Goal: Task Accomplishment & Management: Complete application form

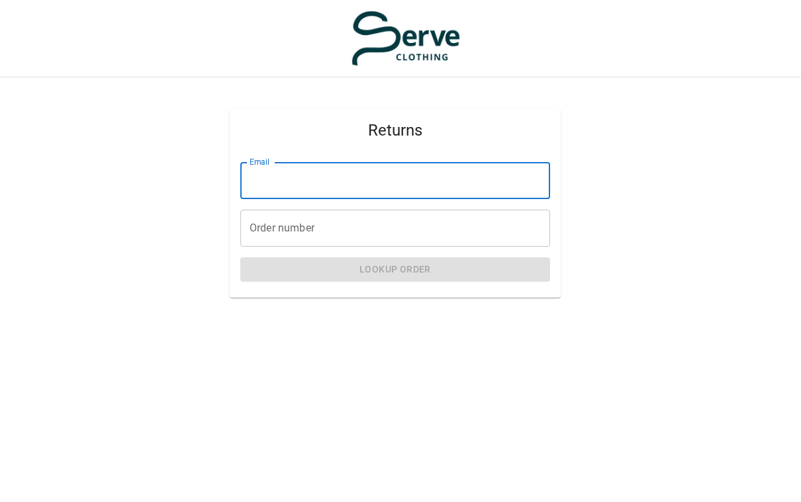
click at [276, 182] on input "Email" at bounding box center [395, 180] width 310 height 37
type input "**********"
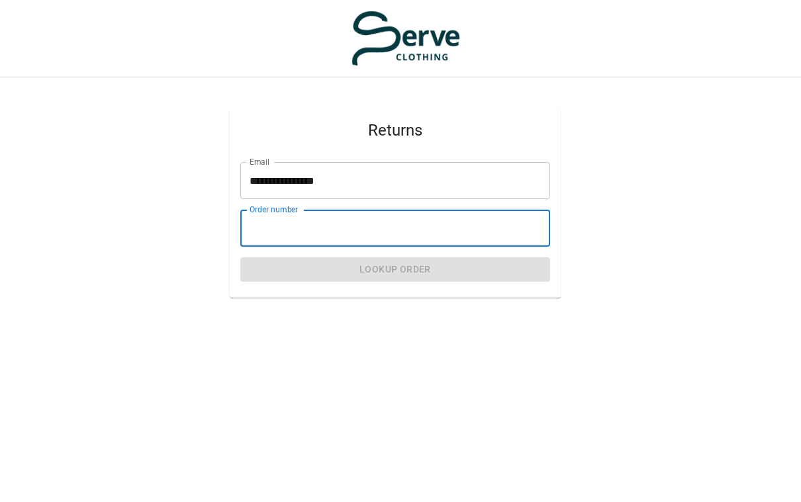
click at [286, 230] on input "Order number" at bounding box center [395, 228] width 310 height 37
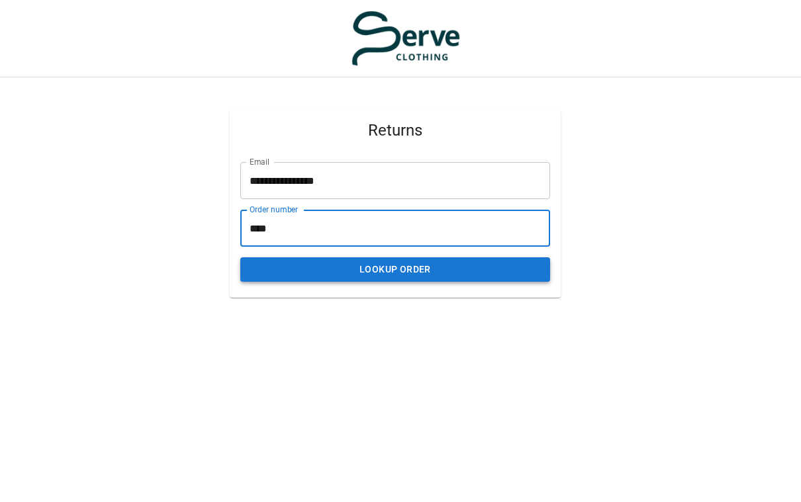
type input "****"
click at [404, 267] on button "Lookup Order" at bounding box center [395, 269] width 310 height 24
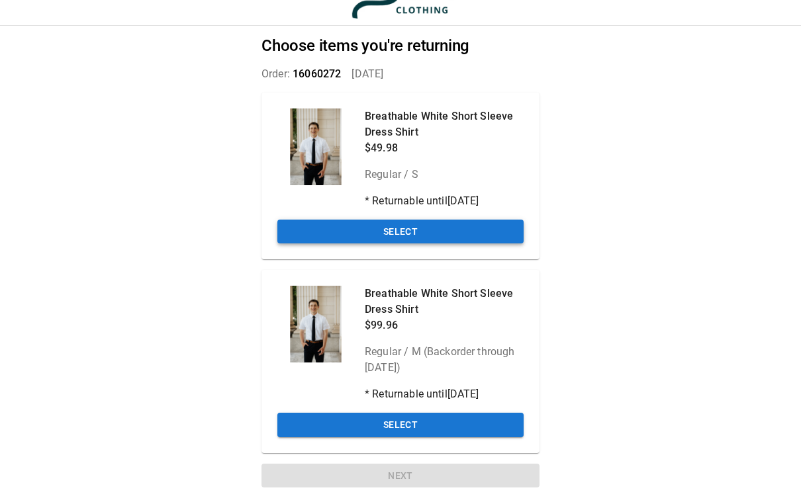
click at [421, 232] on button "Select" at bounding box center [400, 232] width 246 height 24
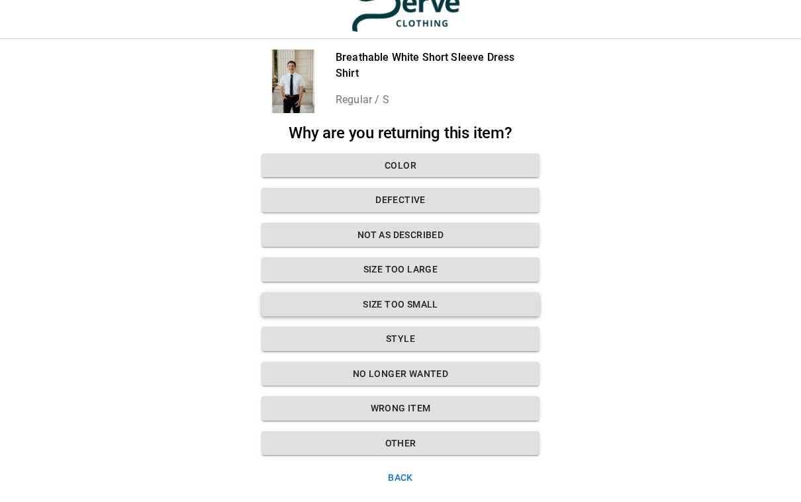
click at [430, 304] on button "Size too small" at bounding box center [400, 304] width 278 height 24
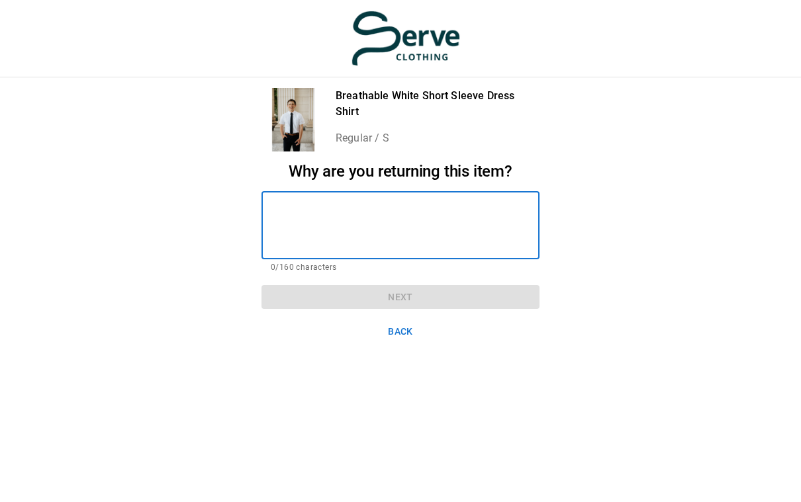
click at [330, 217] on textarea at bounding box center [400, 225] width 259 height 46
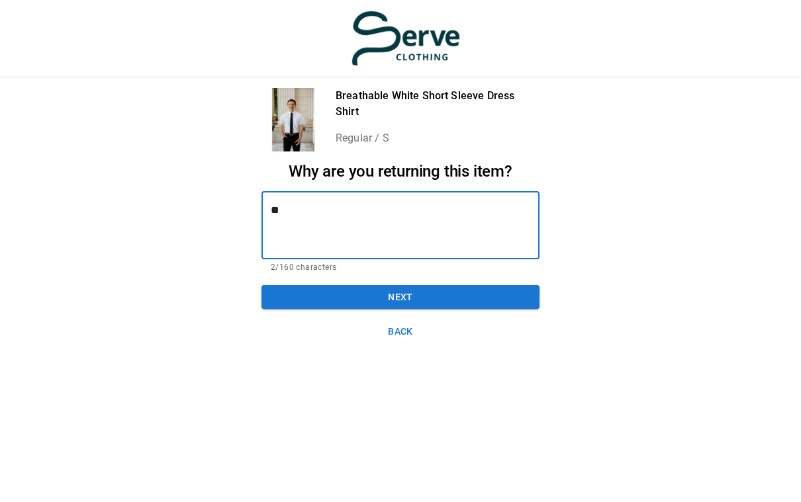
type textarea "*"
type textarea "**********"
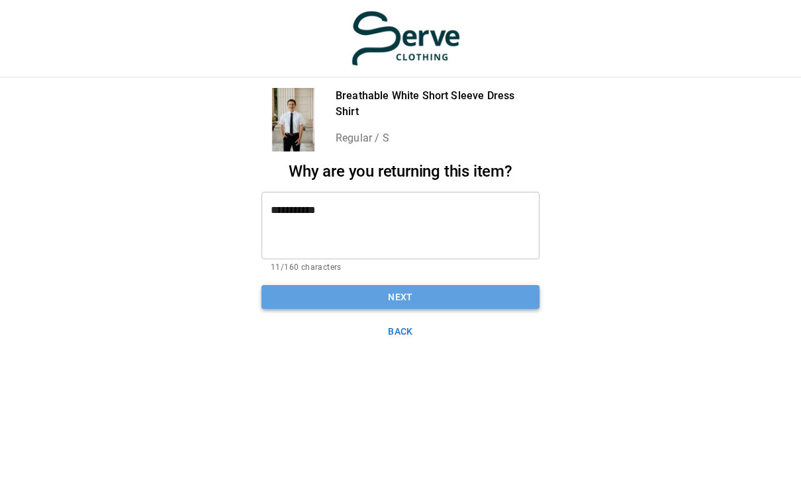
click at [399, 296] on button "Next" at bounding box center [400, 297] width 278 height 24
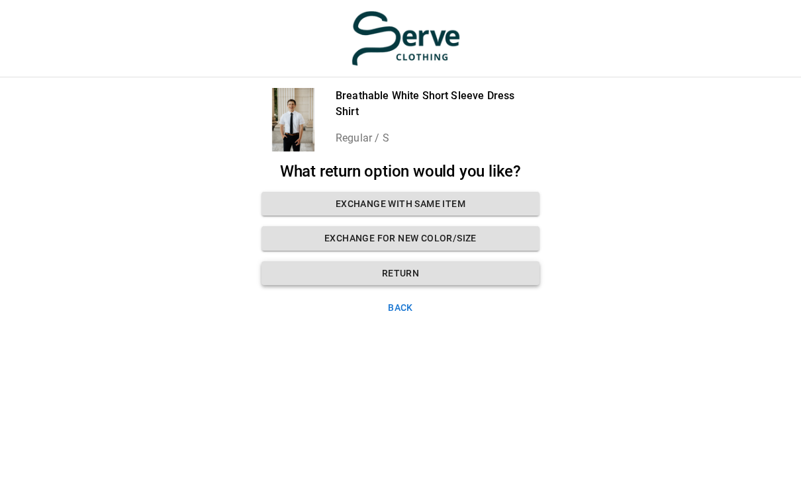
click at [386, 272] on button "Return" at bounding box center [400, 273] width 278 height 24
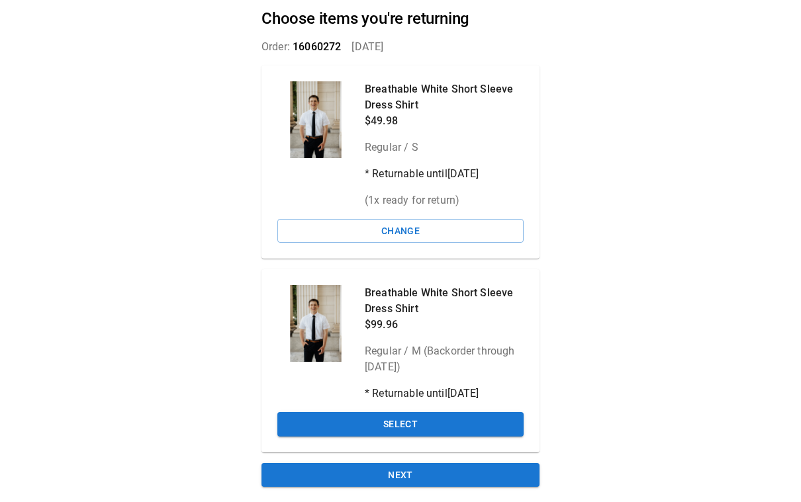
scroll to position [69, 0]
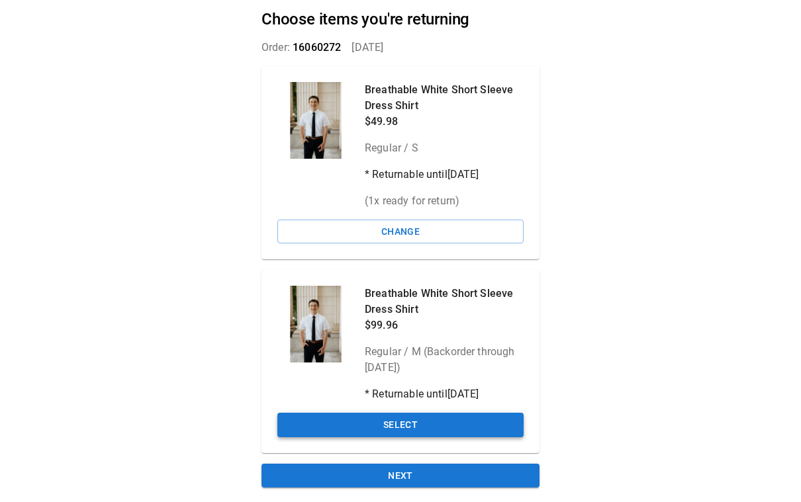
click at [392, 423] on button "Select" at bounding box center [400, 425] width 246 height 24
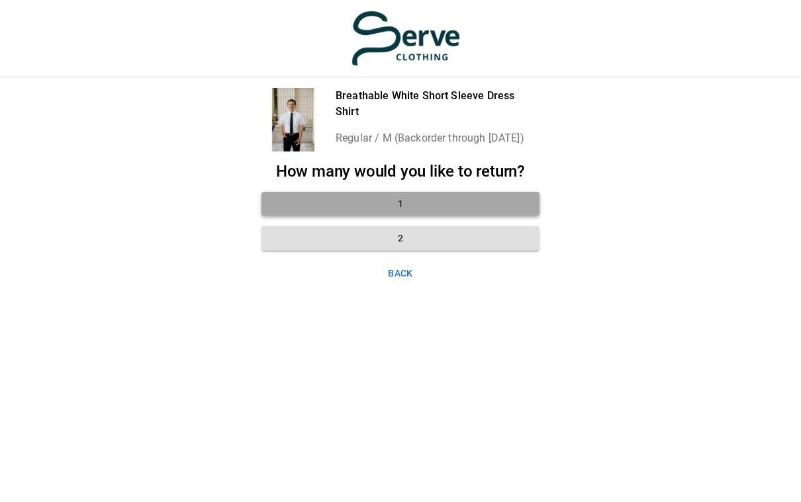
click at [384, 203] on button "1" at bounding box center [400, 204] width 278 height 24
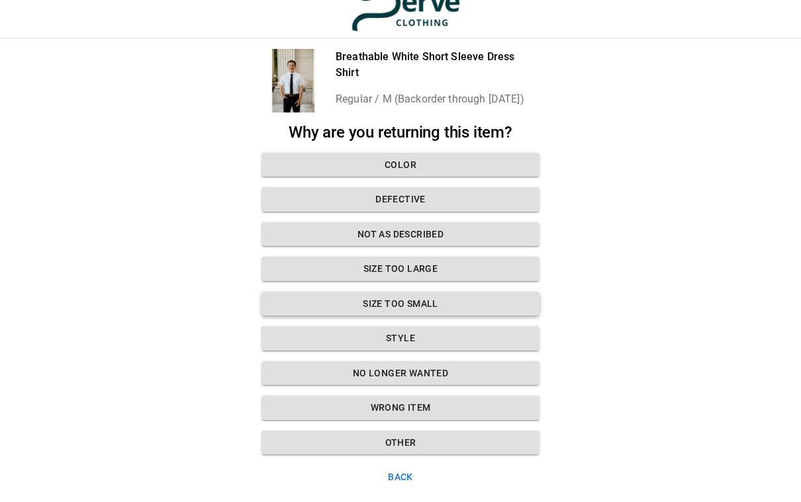
scroll to position [29, 0]
click at [414, 402] on button "Wrong Item" at bounding box center [400, 408] width 278 height 24
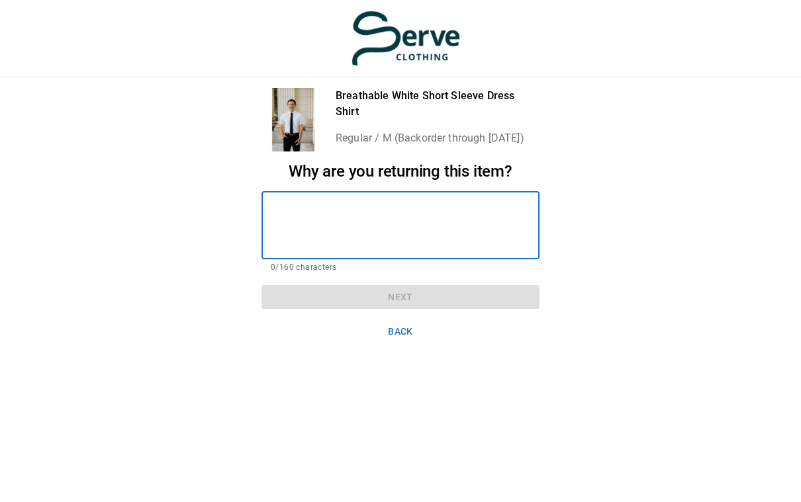
click at [299, 207] on textarea at bounding box center [400, 225] width 259 height 46
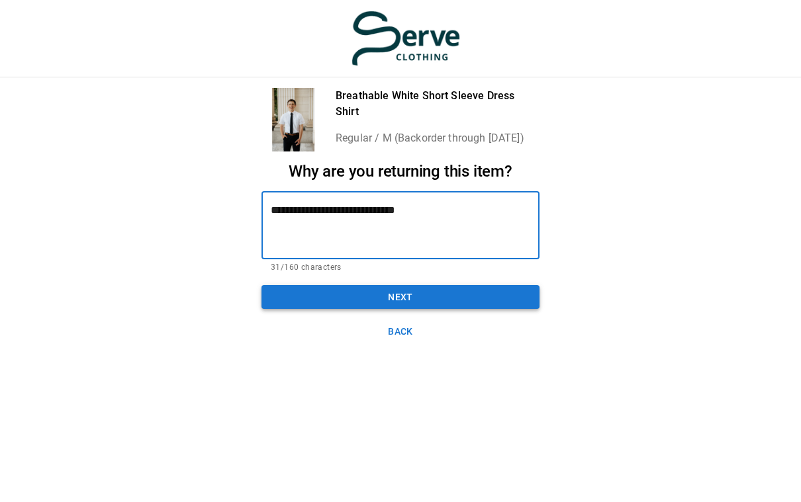
type textarea "**********"
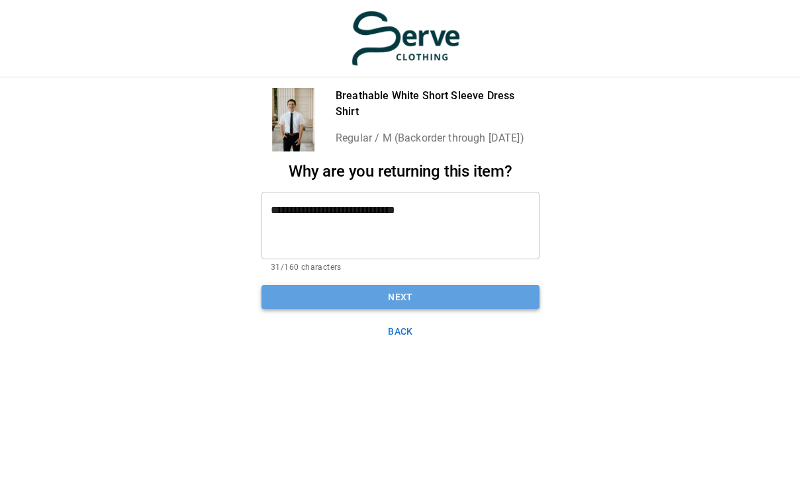
click at [373, 294] on button "Next" at bounding box center [400, 297] width 278 height 24
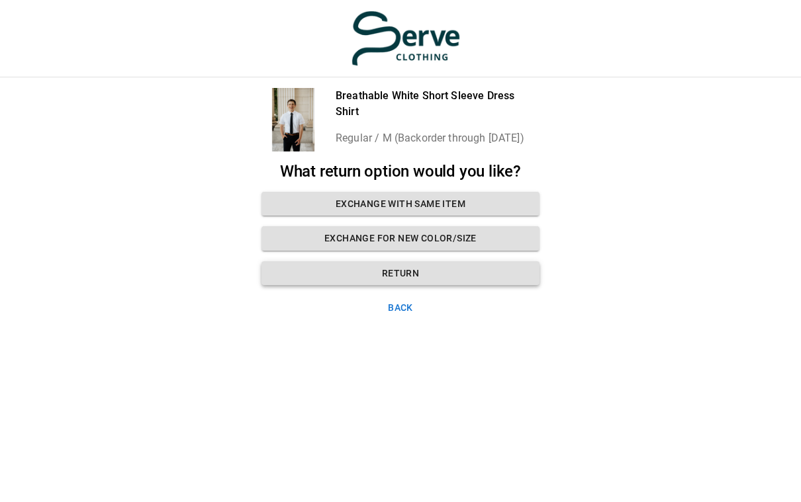
click at [386, 275] on button "Return" at bounding box center [400, 273] width 278 height 24
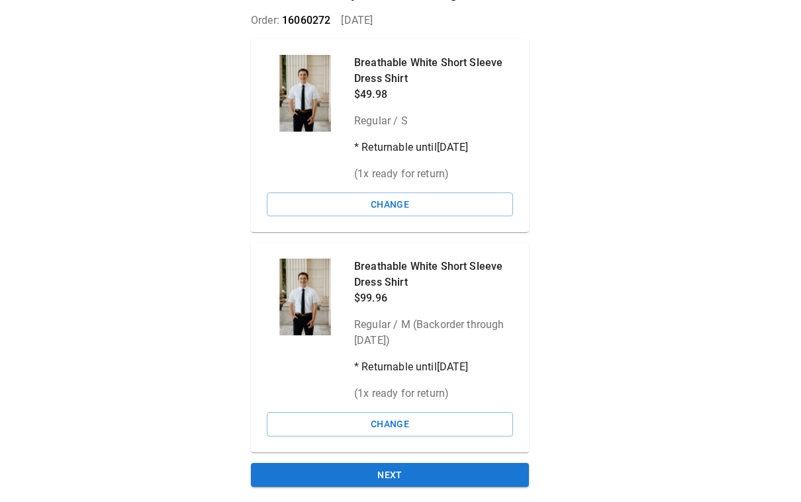
scroll to position [95, 11]
click at [399, 202] on button "Change" at bounding box center [390, 205] width 246 height 24
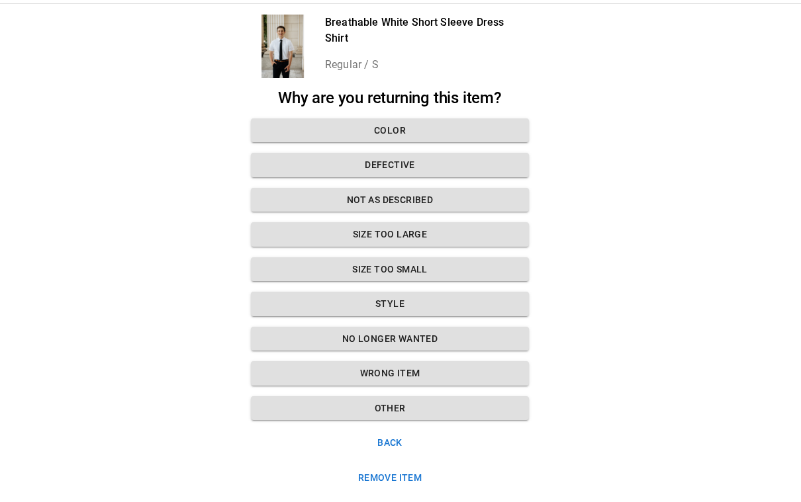
scroll to position [64, 11]
click at [394, 262] on button "Size too small" at bounding box center [390, 270] width 278 height 24
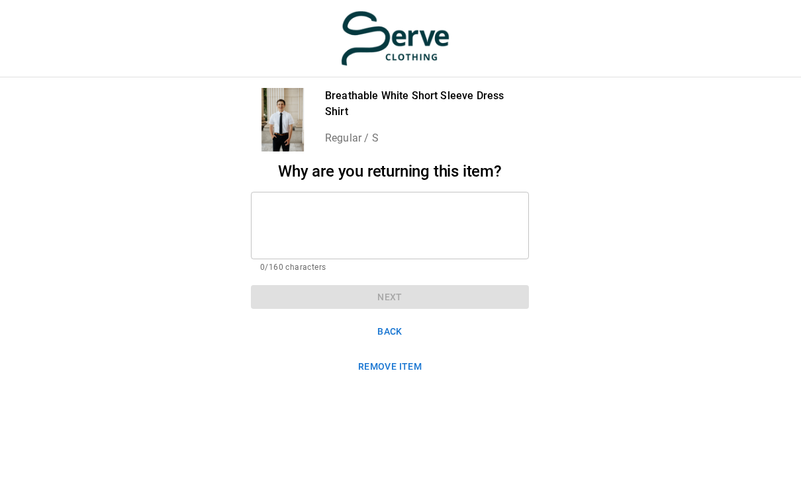
scroll to position [0, 11]
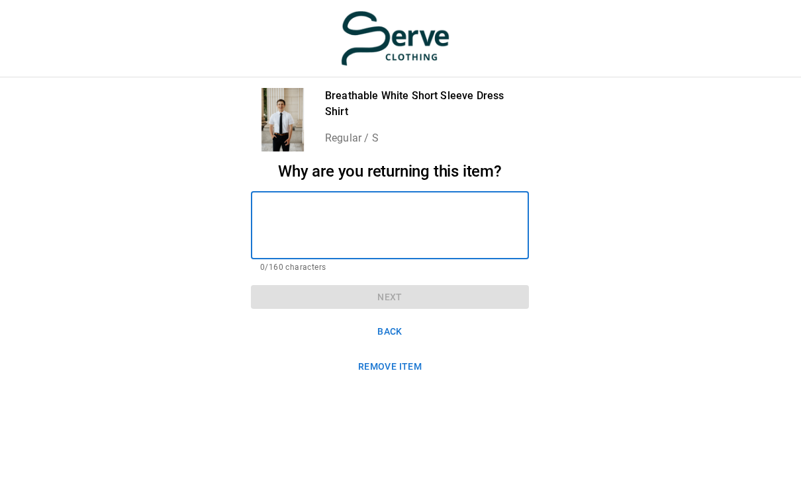
click at [298, 212] on textarea at bounding box center [389, 225] width 259 height 46
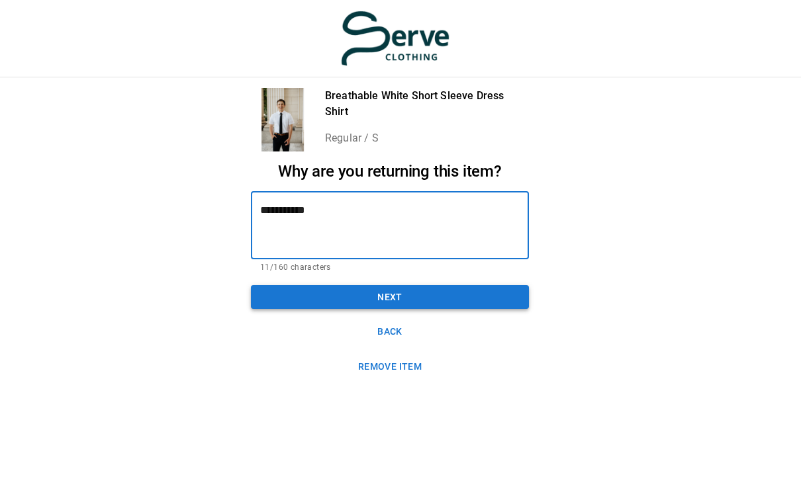
type textarea "**********"
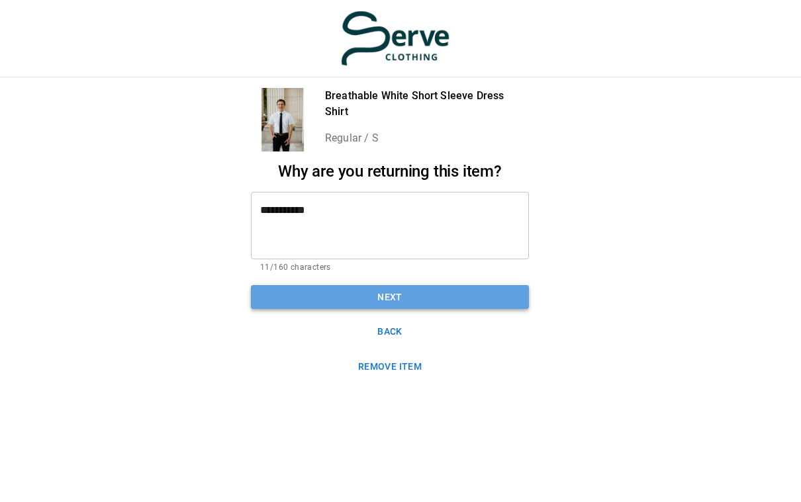
click at [373, 300] on button "Next" at bounding box center [390, 297] width 278 height 24
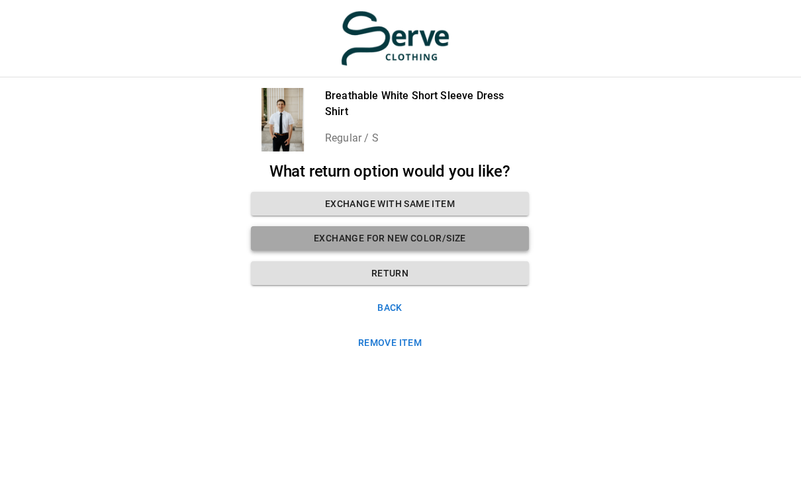
click at [380, 234] on button "Exchange for new color/size" at bounding box center [390, 238] width 278 height 24
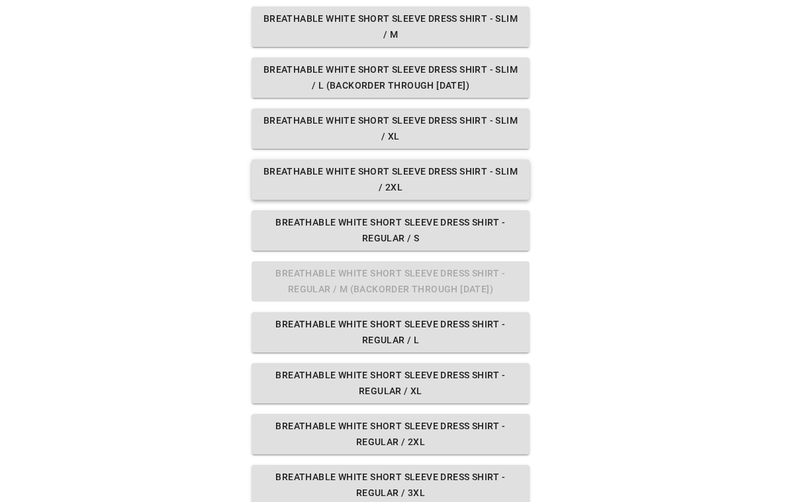
scroll to position [235, 10]
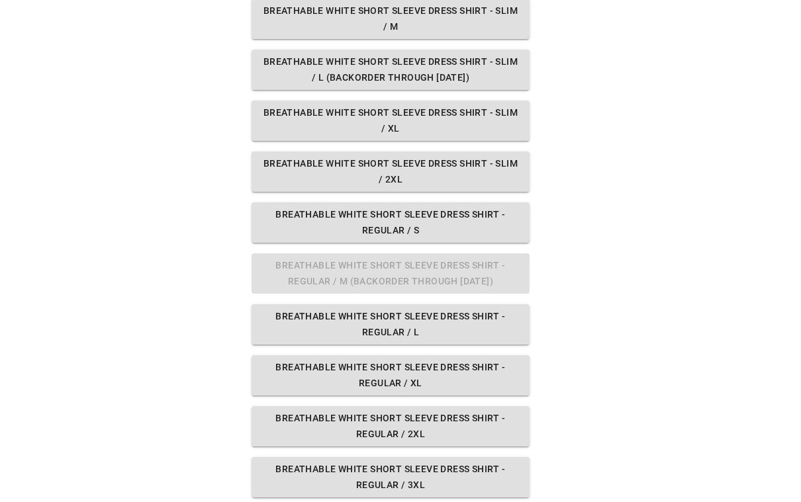
click at [359, 270] on div "What variant would you like? Breathable White Short Sleeve Dress Shirt - Slim /…" at bounding box center [390, 233] width 278 height 631
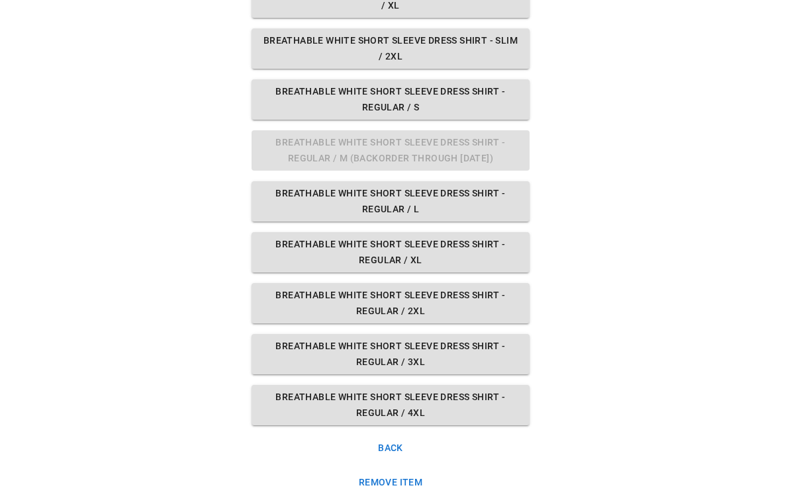
scroll to position [357, 10]
click at [388, 439] on button "Back" at bounding box center [390, 449] width 278 height 24
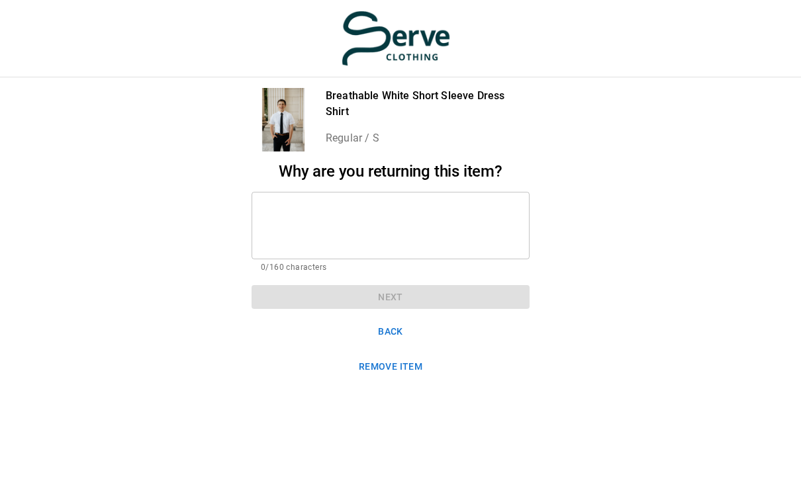
scroll to position [0, 10]
click at [388, 329] on button "Back" at bounding box center [390, 332] width 278 height 24
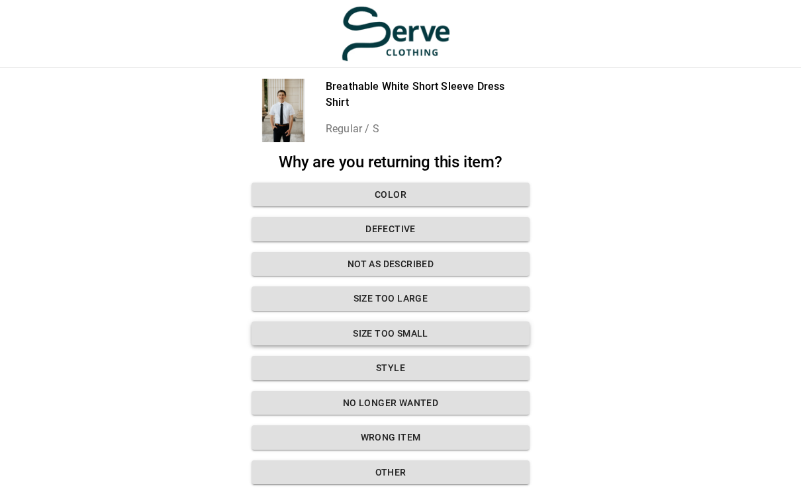
click at [391, 328] on button "Size too small" at bounding box center [390, 334] width 278 height 24
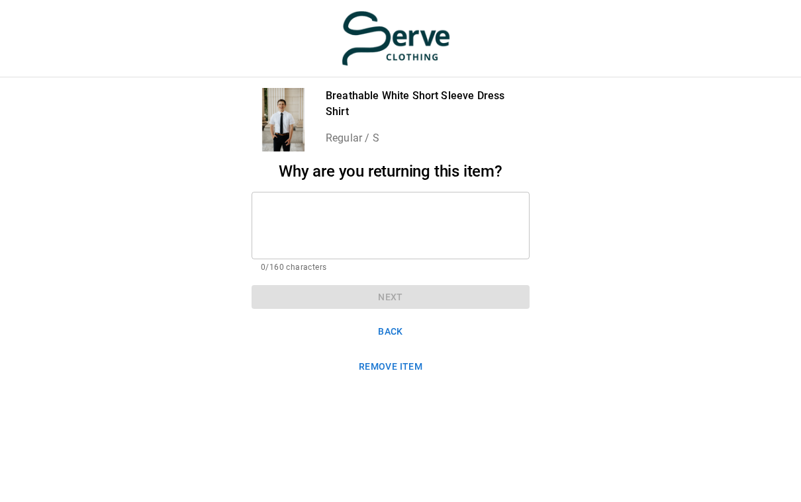
click at [312, 206] on textarea at bounding box center [390, 225] width 259 height 46
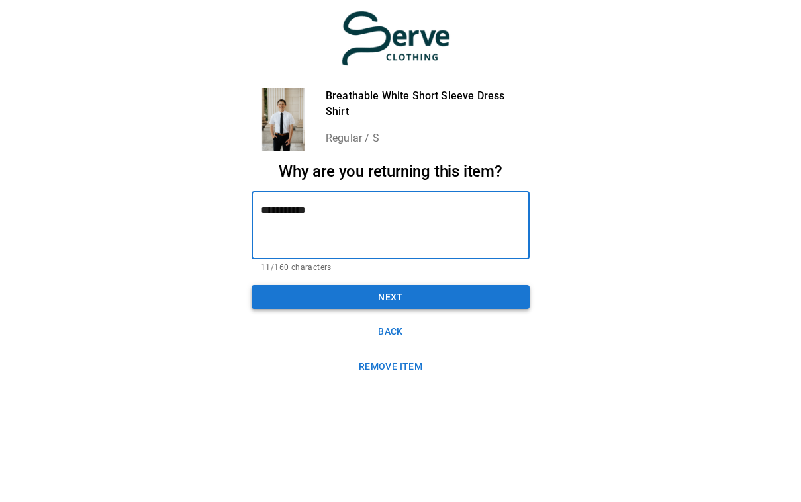
type textarea "**********"
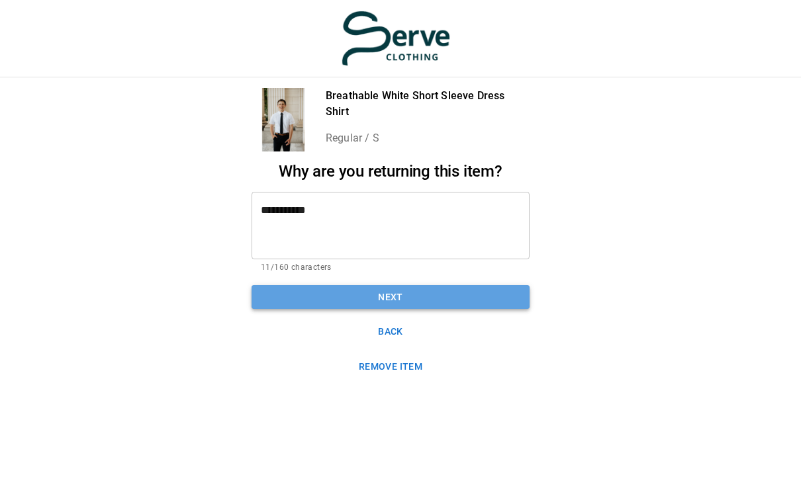
click at [375, 302] on button "Next" at bounding box center [390, 297] width 278 height 24
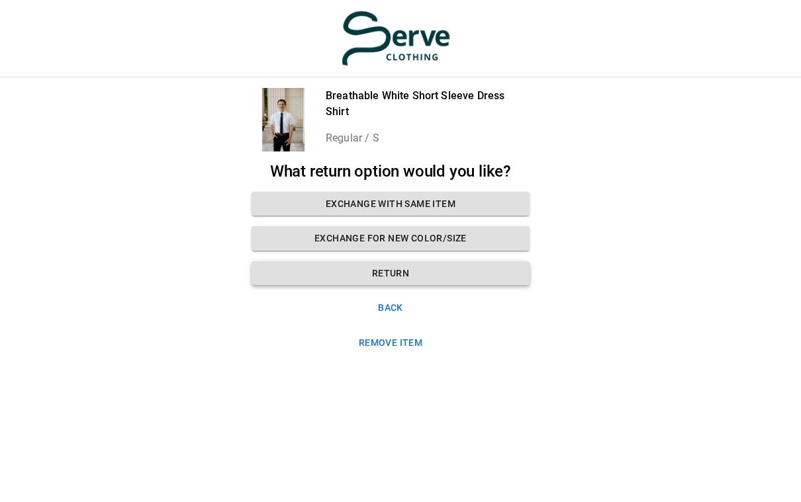
click at [380, 266] on button "Return" at bounding box center [390, 273] width 278 height 24
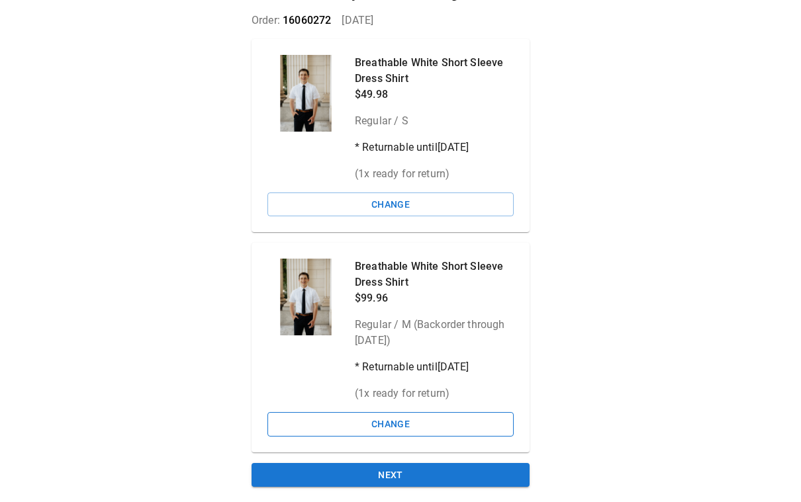
scroll to position [95, 10]
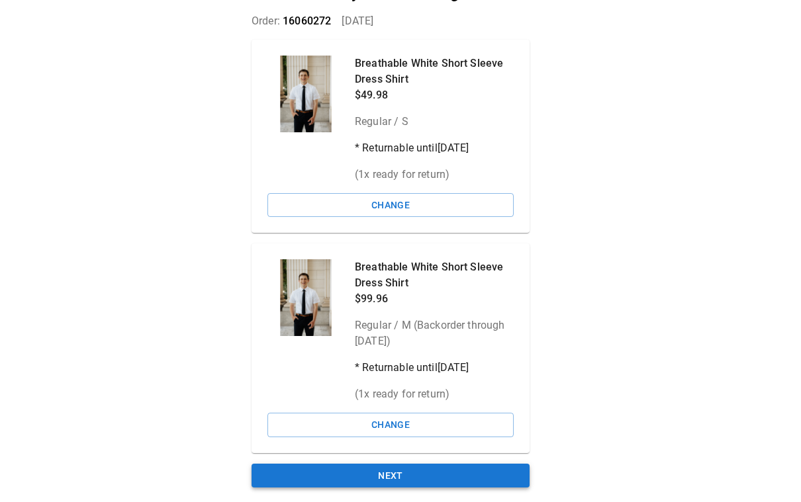
click at [394, 474] on button "Next" at bounding box center [390, 476] width 278 height 24
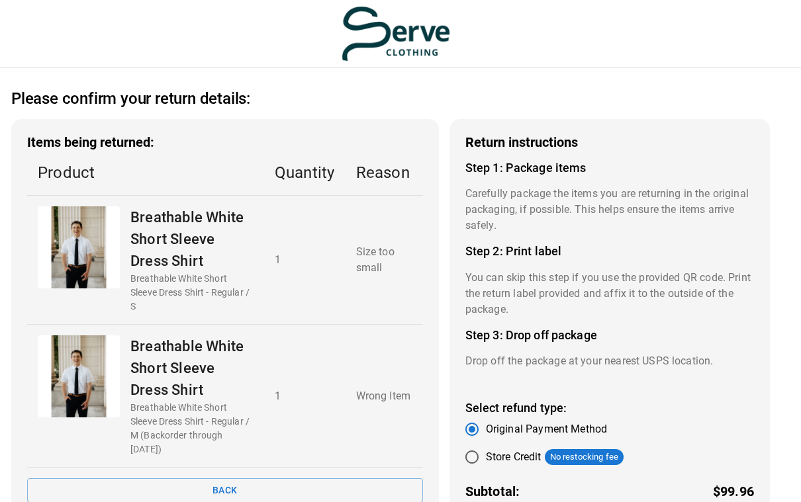
scroll to position [0, 0]
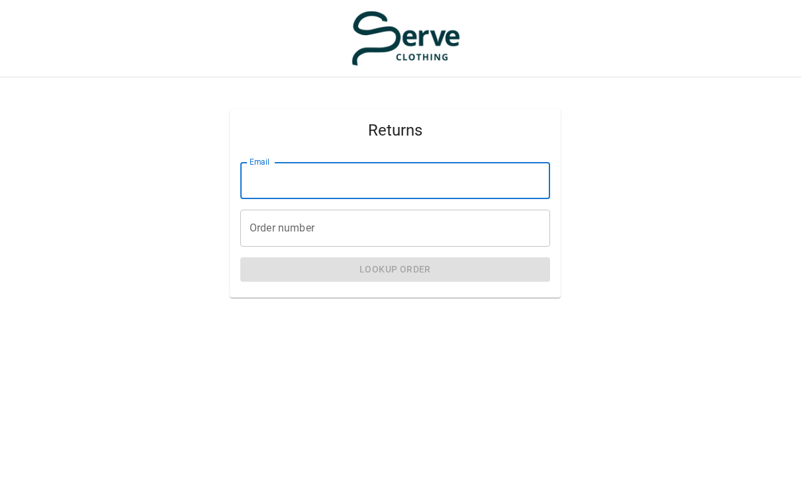
click at [276, 183] on input "Email" at bounding box center [395, 180] width 310 height 37
type input "**********"
click at [280, 230] on input "Order number" at bounding box center [395, 228] width 310 height 37
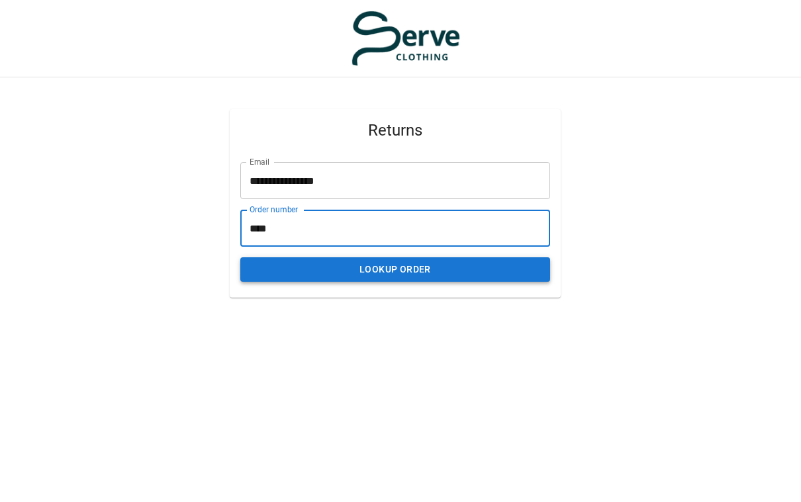
type input "****"
click at [393, 270] on button "Lookup Order" at bounding box center [395, 269] width 310 height 24
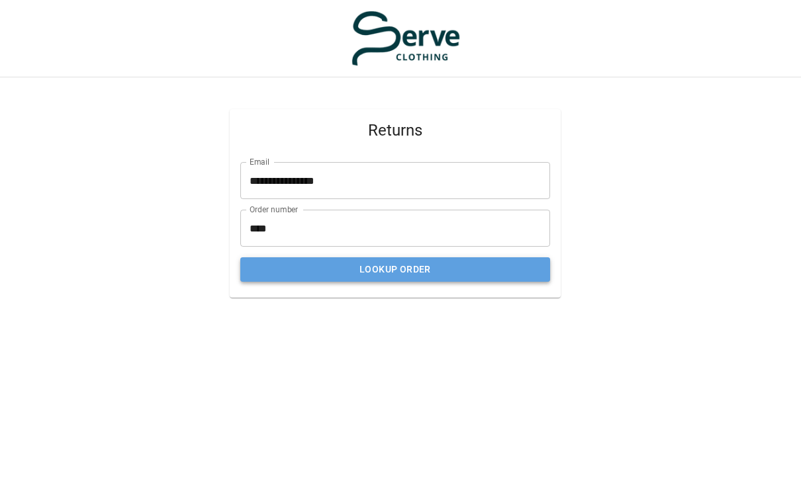
click at [355, 269] on button "Lookup Order" at bounding box center [395, 269] width 310 height 24
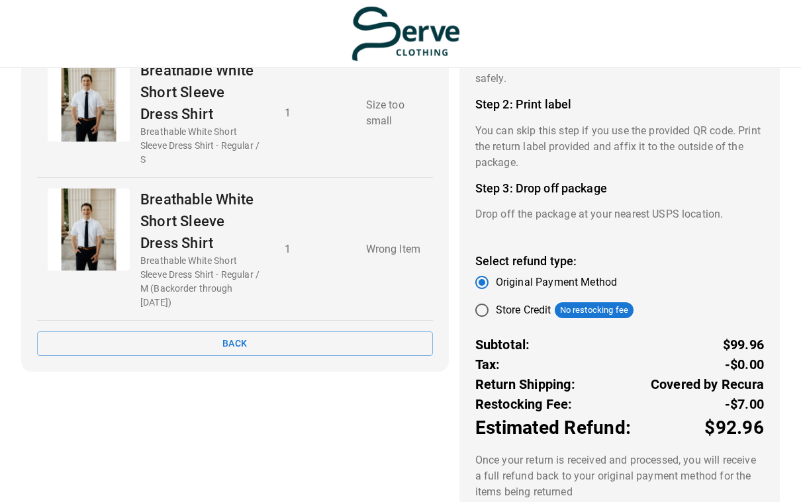
scroll to position [148, 0]
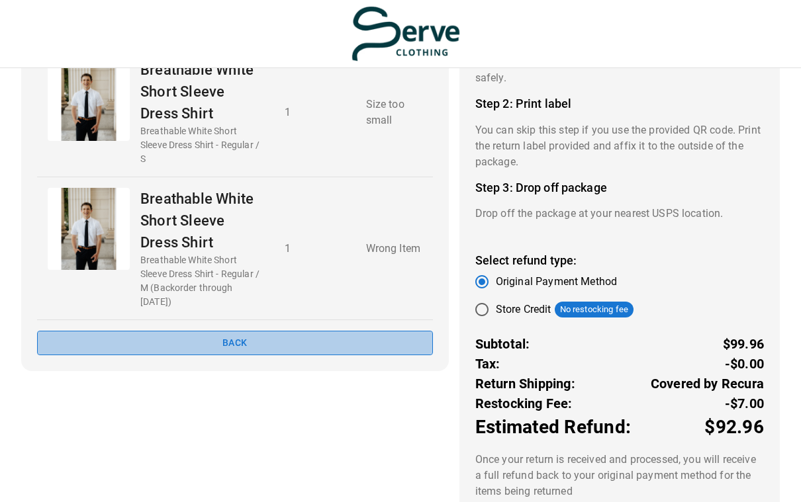
click at [251, 335] on button "Back" at bounding box center [235, 343] width 396 height 24
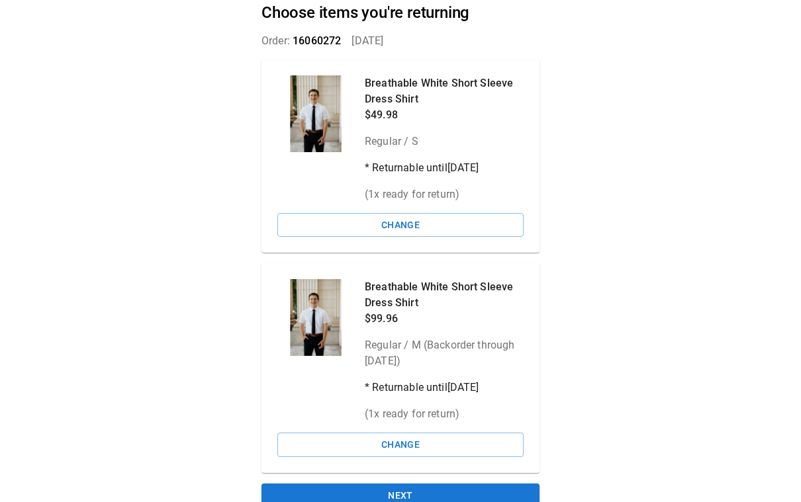
scroll to position [67, 0]
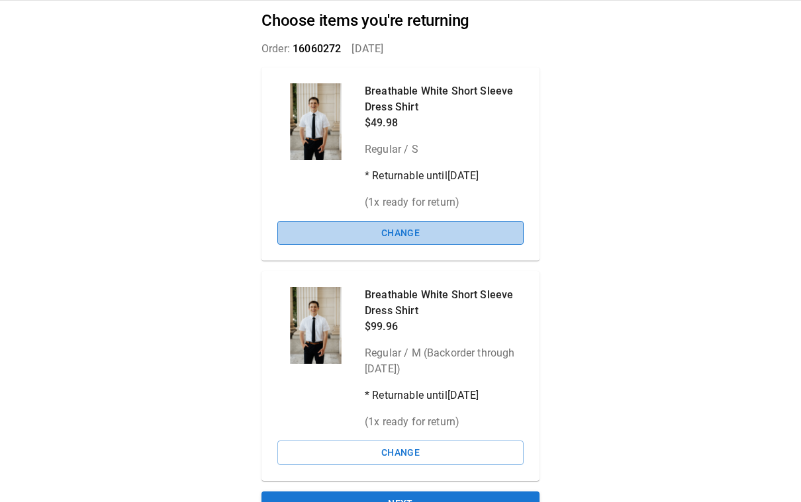
click at [409, 230] on button "Change" at bounding box center [400, 233] width 246 height 24
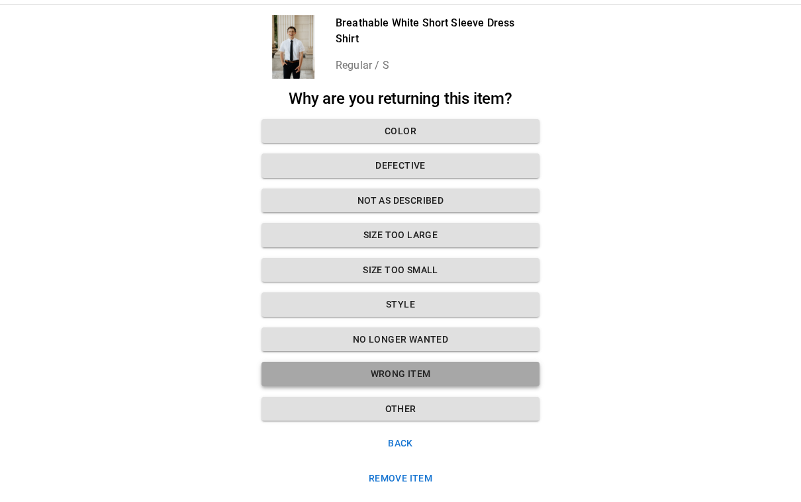
click at [396, 369] on button "Wrong Item" at bounding box center [400, 374] width 278 height 24
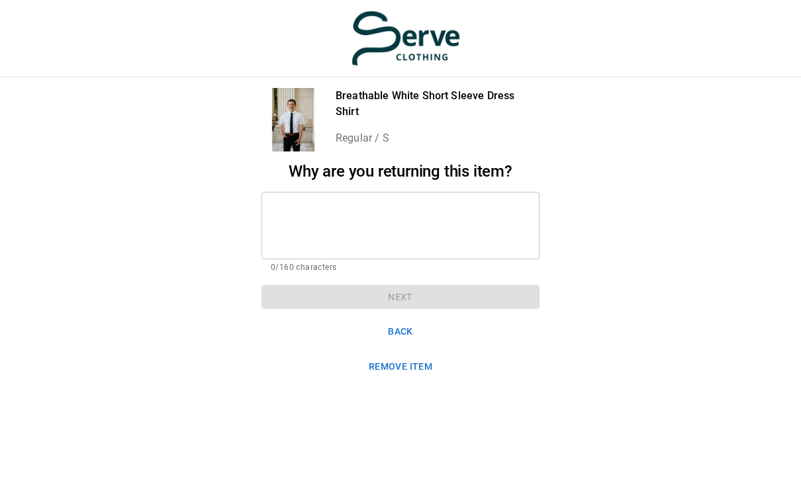
click at [314, 220] on textarea at bounding box center [400, 225] width 259 height 46
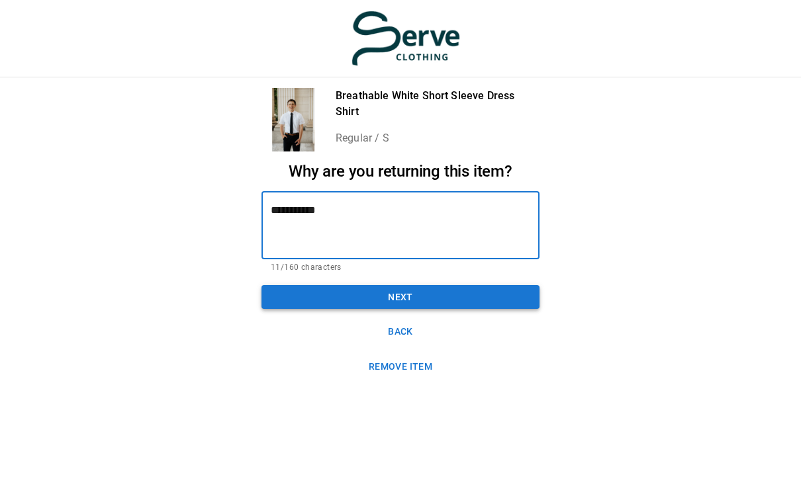
type textarea "**********"
click at [365, 295] on button "Next" at bounding box center [400, 297] width 278 height 24
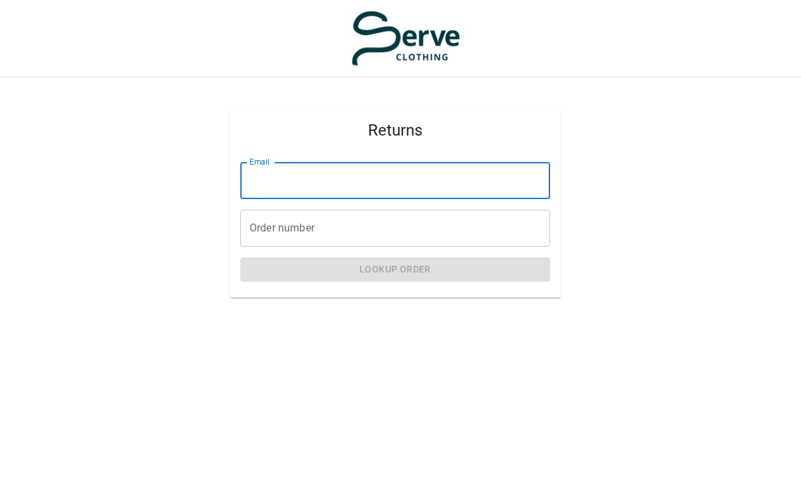
click at [269, 178] on input "Email" at bounding box center [395, 180] width 310 height 37
type input "**********"
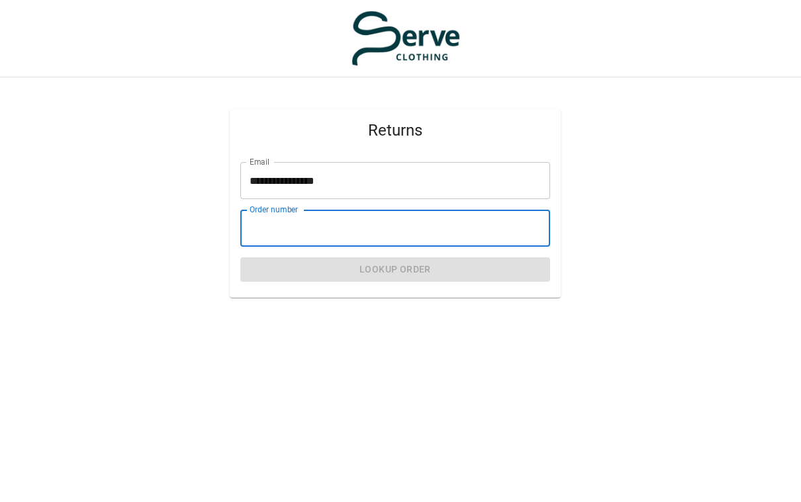
click at [281, 228] on input "Order number" at bounding box center [395, 228] width 310 height 37
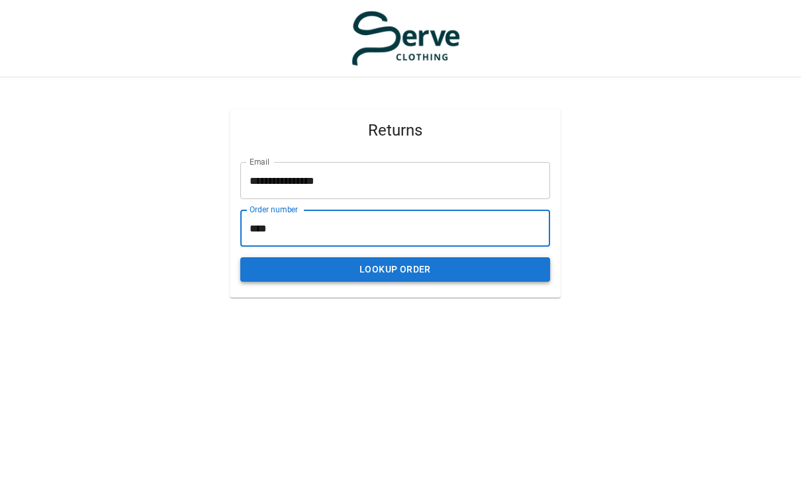
type input "****"
click at [396, 267] on button "Lookup Order" at bounding box center [395, 269] width 310 height 24
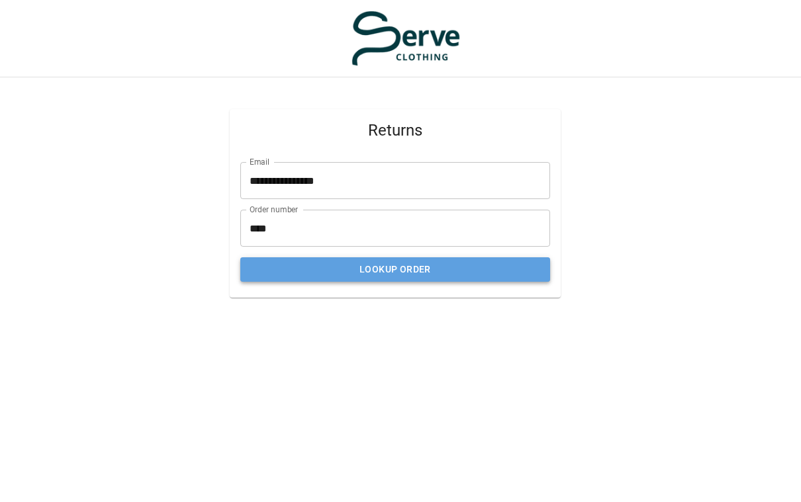
click at [386, 268] on button "Lookup Order" at bounding box center [395, 269] width 310 height 24
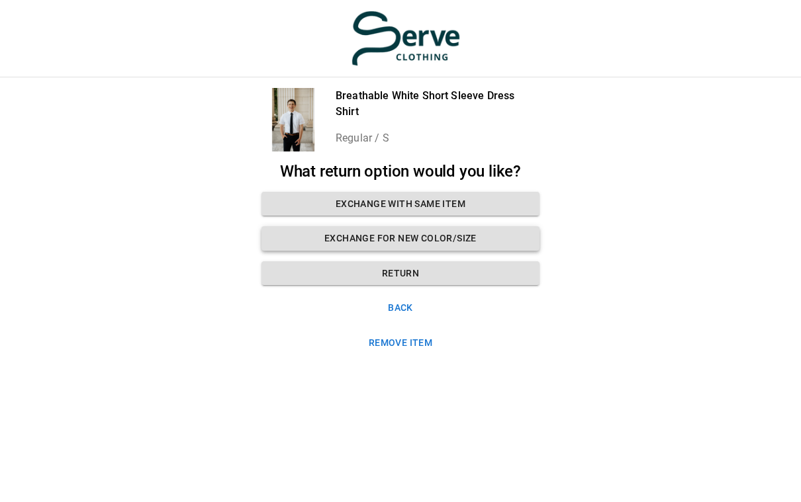
click at [409, 237] on button "Exchange for new color/size" at bounding box center [400, 238] width 278 height 24
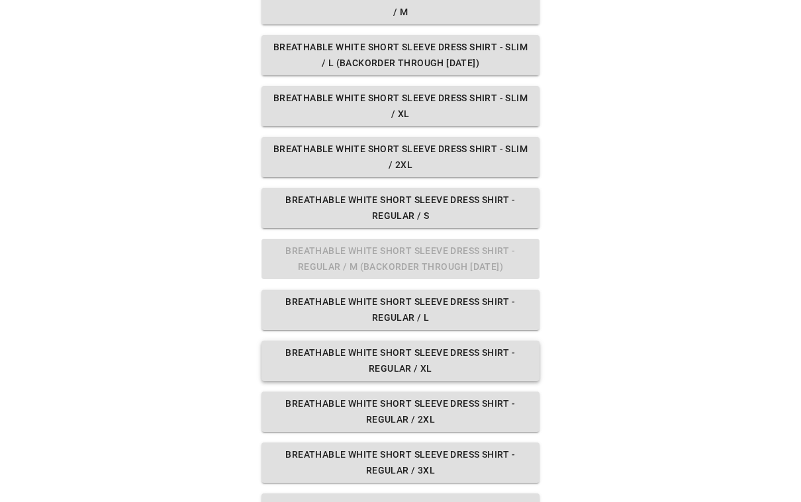
scroll to position [248, 0]
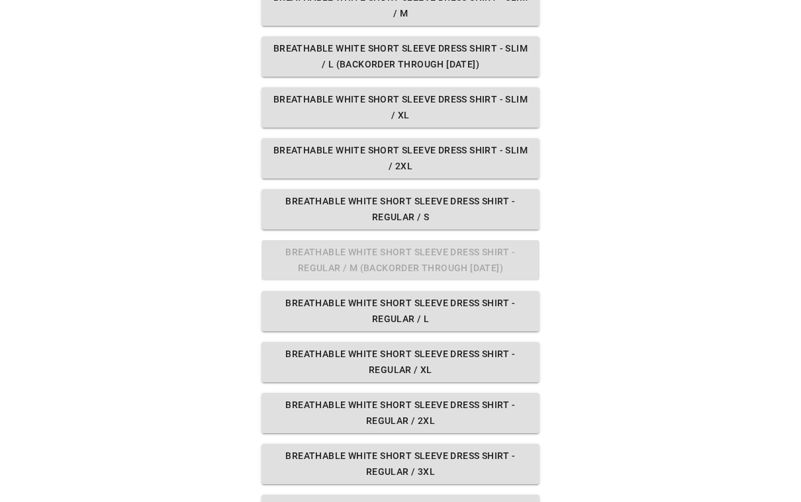
click at [464, 255] on div "What variant would you like? Breathable White Short Sleeve Dress Shirt - Slim /…" at bounding box center [400, 220] width 278 height 631
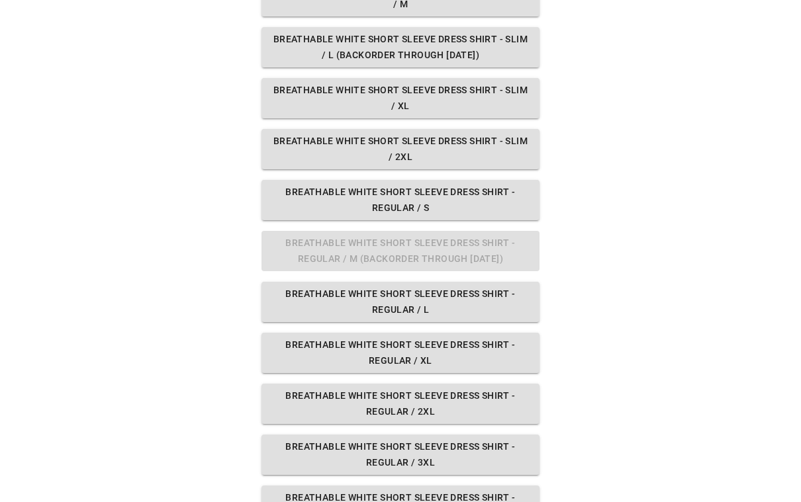
scroll to position [256, 0]
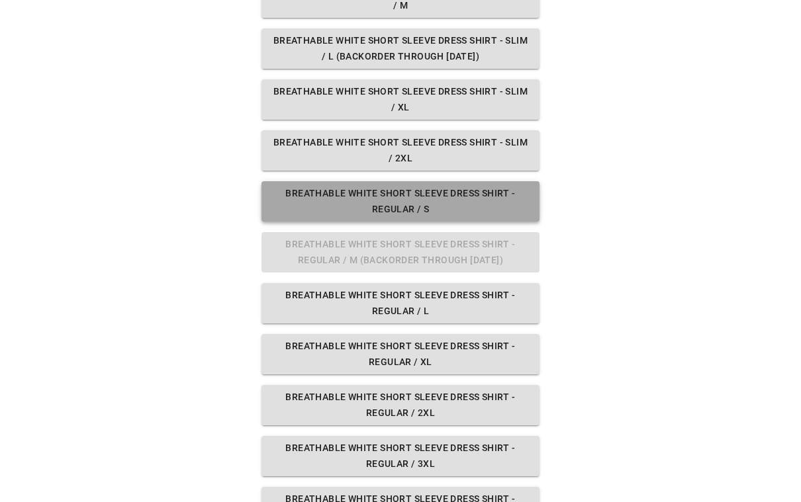
click at [464, 207] on button "Breathable White Short Sleeve Dress Shirt - Regular / S" at bounding box center [400, 201] width 278 height 40
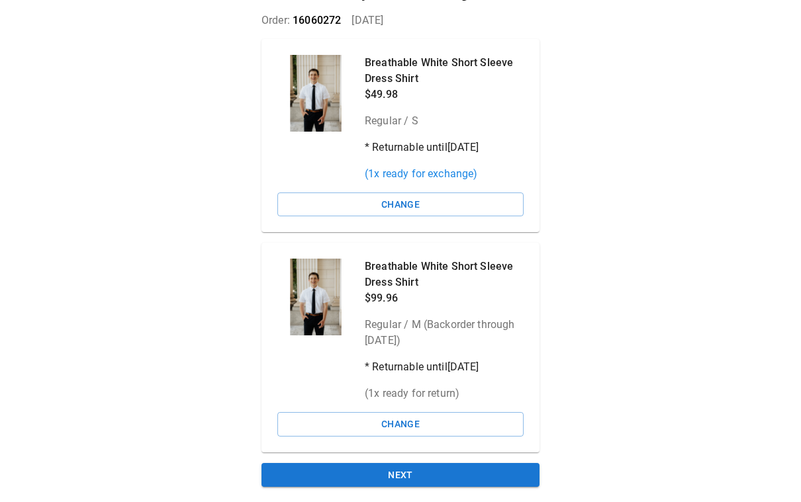
scroll to position [95, 0]
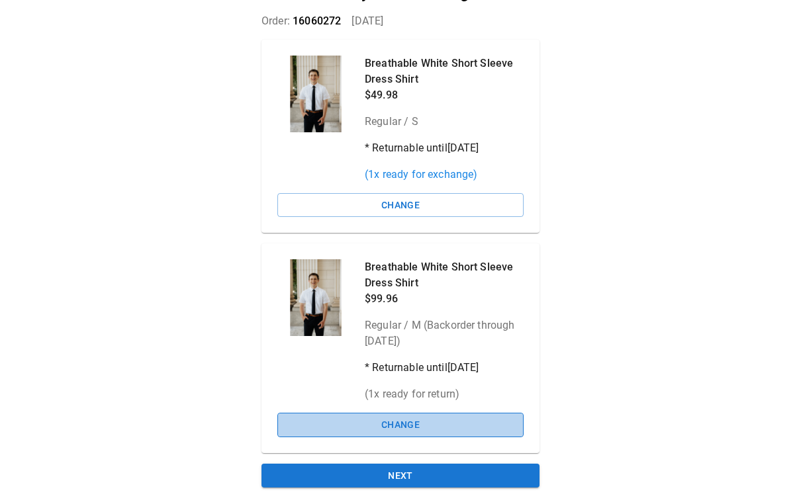
click at [419, 419] on button "Change" at bounding box center [400, 425] width 246 height 24
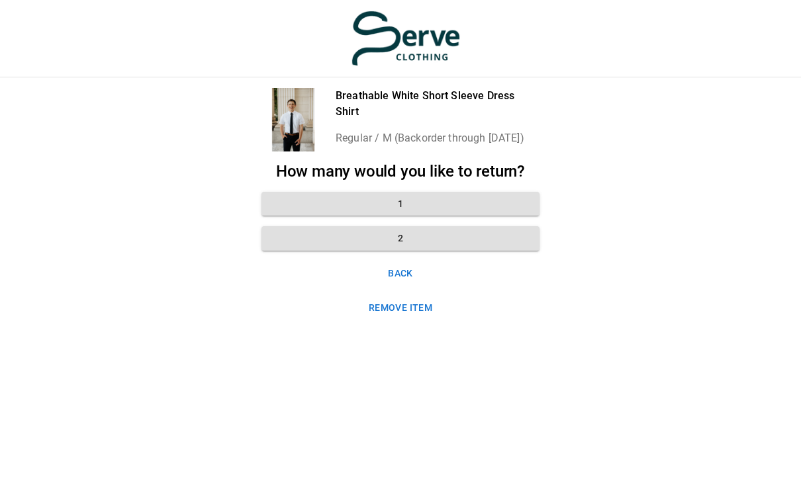
click at [406, 267] on button "Back" at bounding box center [400, 273] width 278 height 24
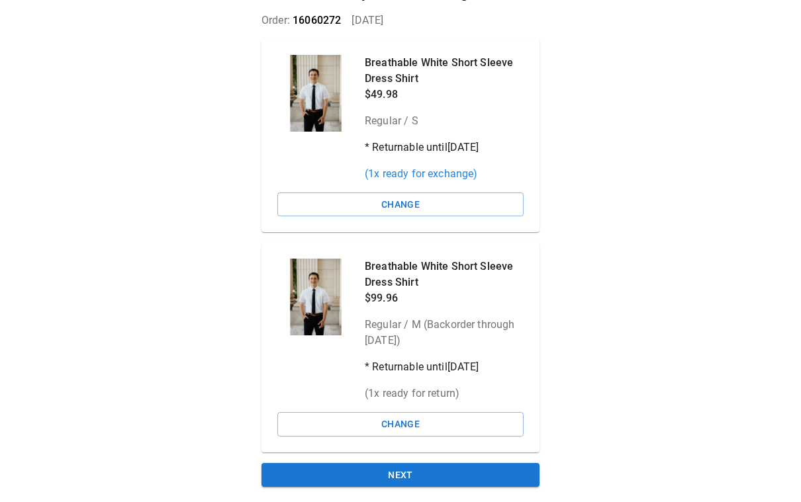
scroll to position [95, 0]
click at [414, 204] on button "Change" at bounding box center [400, 205] width 246 height 24
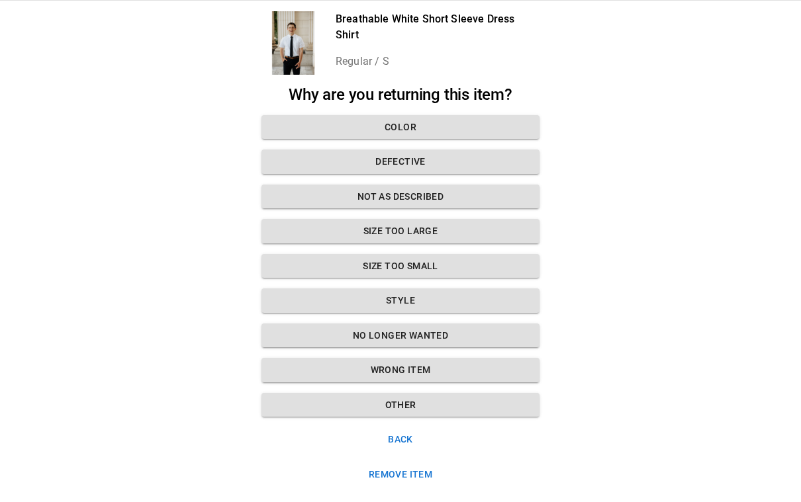
scroll to position [64, 0]
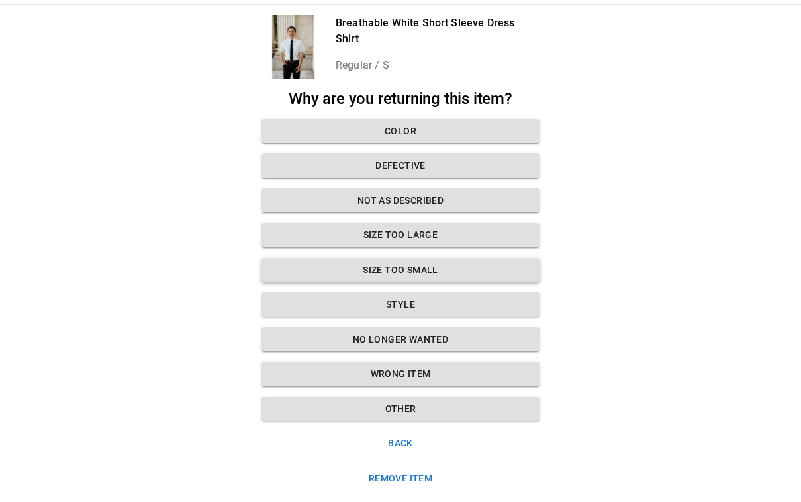
click at [402, 264] on button "Size too small" at bounding box center [400, 270] width 278 height 24
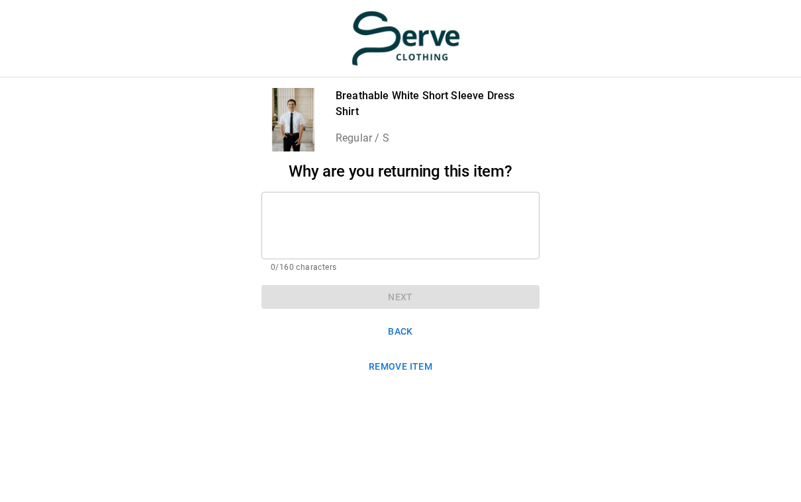
scroll to position [0, 0]
click at [325, 214] on textarea at bounding box center [400, 225] width 259 height 46
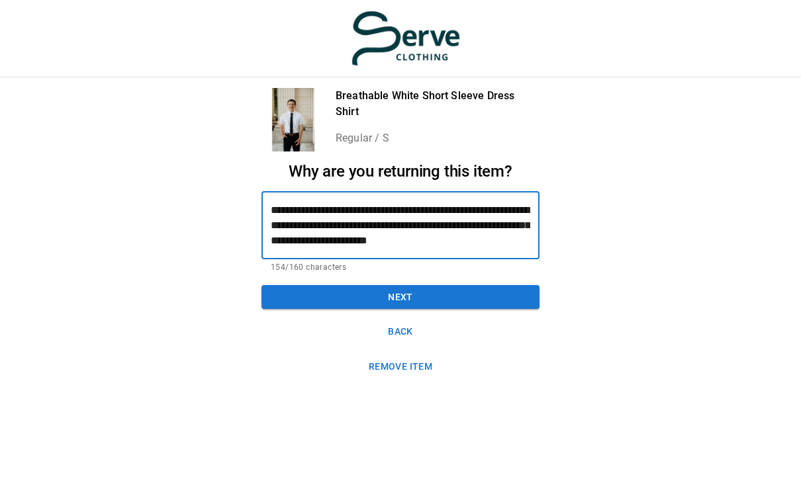
scroll to position [15, 0]
type textarea "**********"
click at [390, 295] on button "Next" at bounding box center [400, 297] width 278 height 24
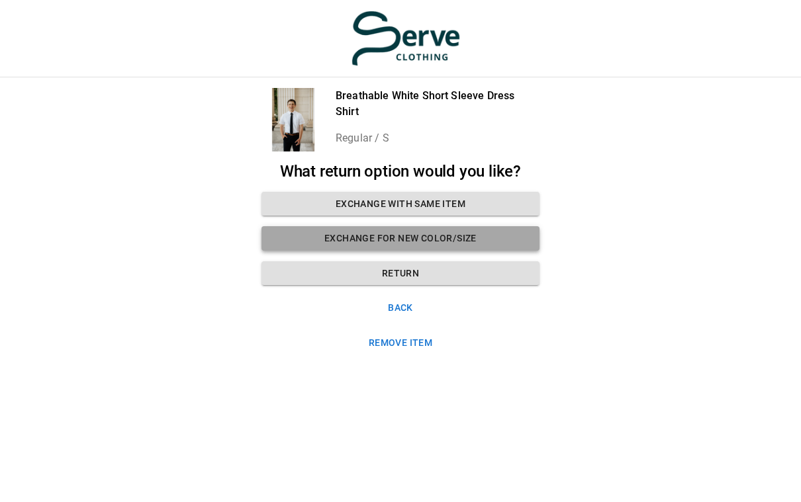
click at [396, 237] on button "Exchange for new color/size" at bounding box center [400, 238] width 278 height 24
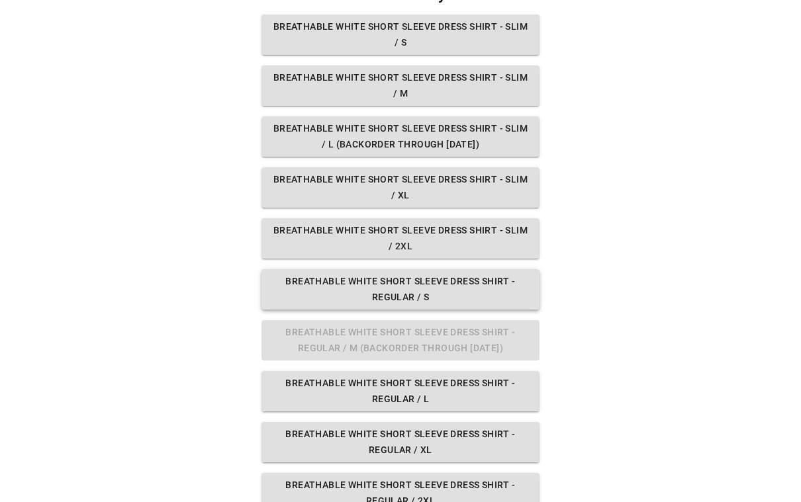
click at [399, 287] on button "Breathable White Short Sleeve Dress Shirt - Regular / S" at bounding box center [400, 289] width 278 height 40
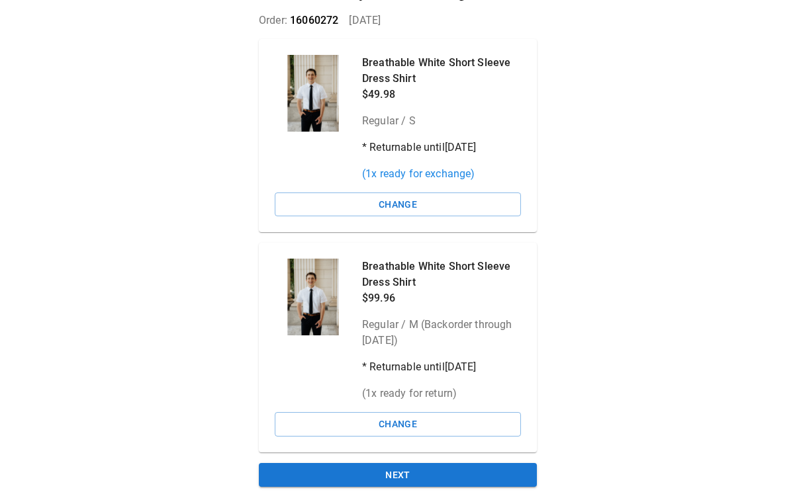
scroll to position [95, 3]
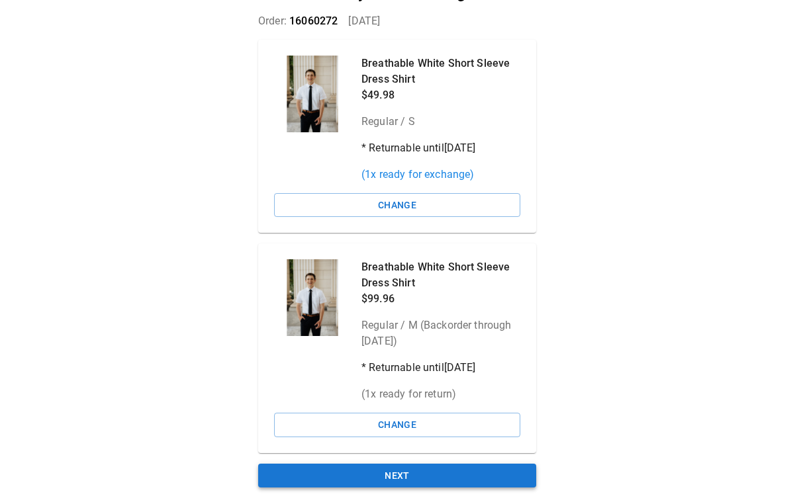
click at [399, 472] on button "Next" at bounding box center [397, 476] width 278 height 24
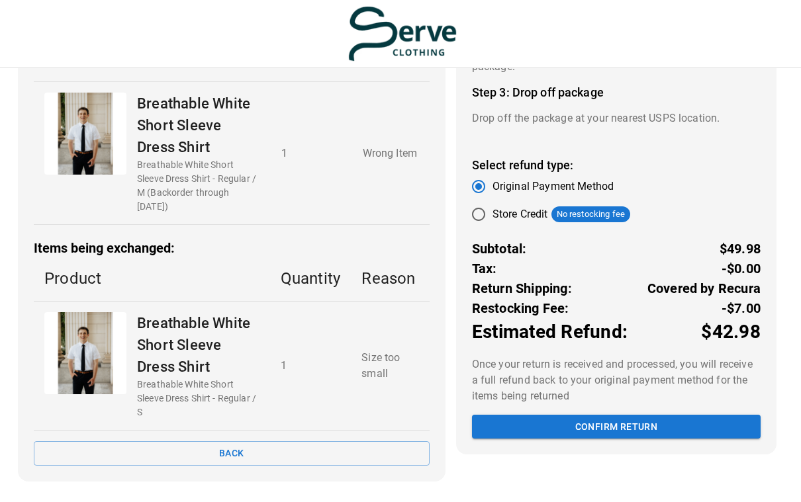
scroll to position [242, 0]
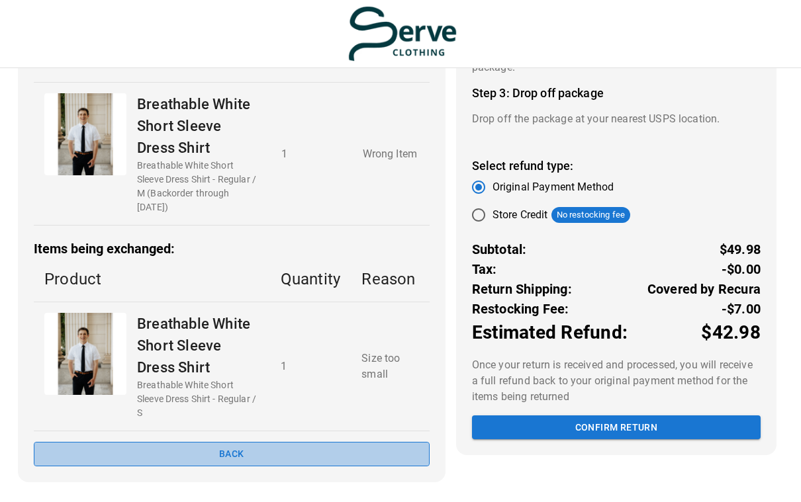
click at [228, 451] on button "Back" at bounding box center [232, 454] width 396 height 24
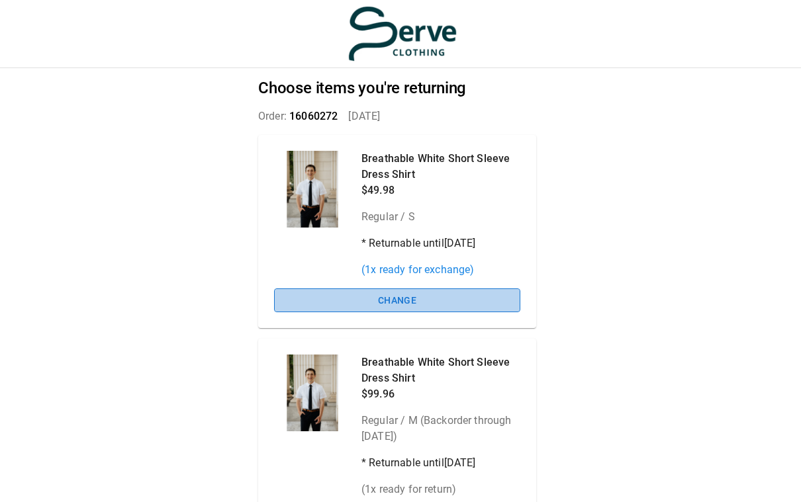
click at [404, 297] on button "Change" at bounding box center [397, 300] width 246 height 24
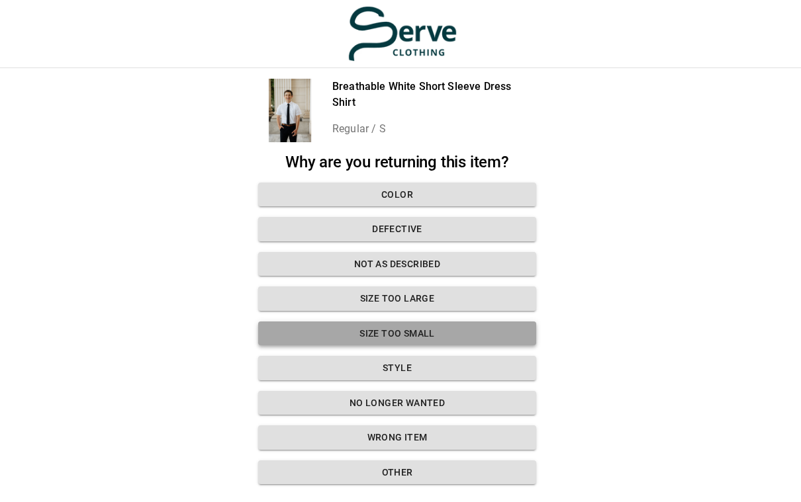
click at [405, 328] on button "Size too small" at bounding box center [397, 334] width 278 height 24
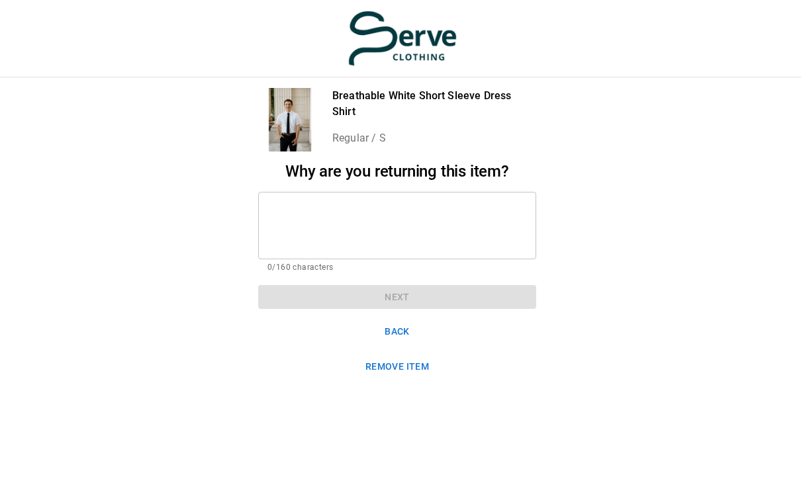
click at [301, 223] on textarea at bounding box center [396, 225] width 259 height 46
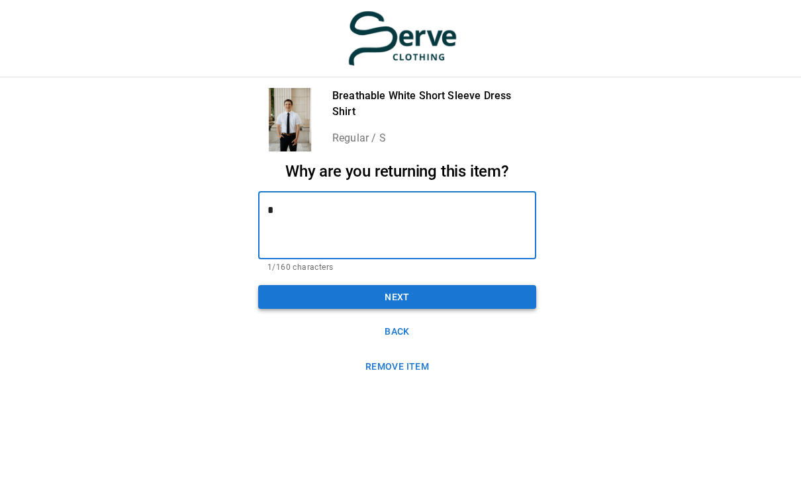
type textarea "*"
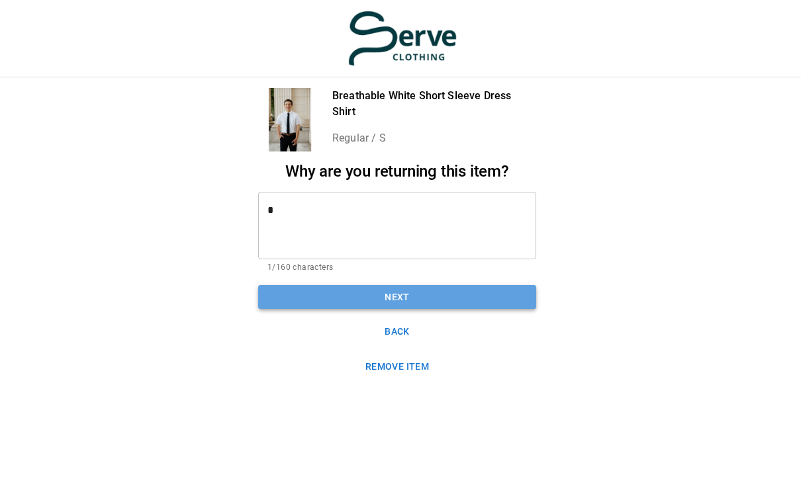
click at [399, 292] on button "Next" at bounding box center [397, 297] width 278 height 24
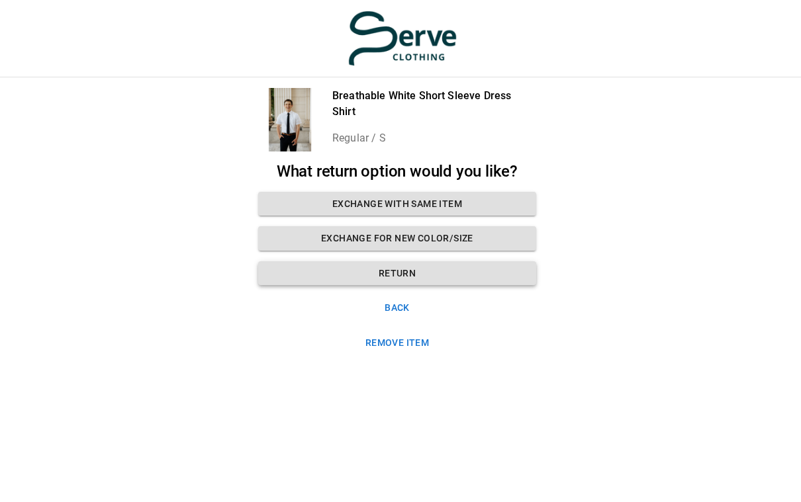
click at [394, 272] on button "Return" at bounding box center [397, 273] width 278 height 24
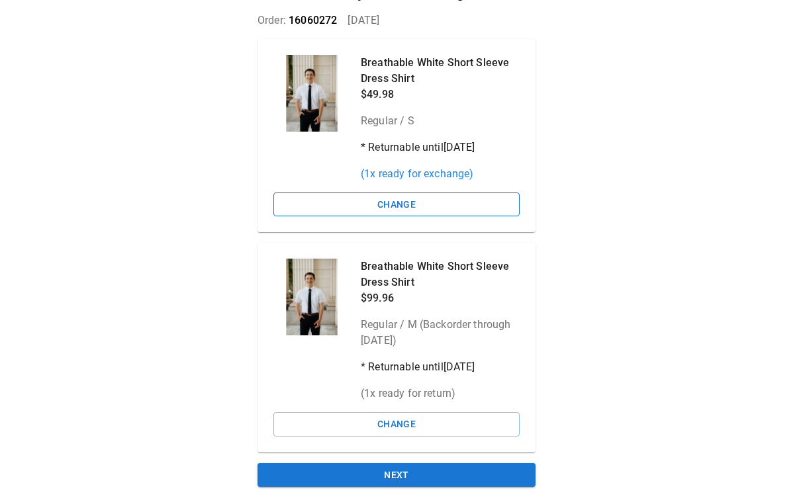
scroll to position [95, 4]
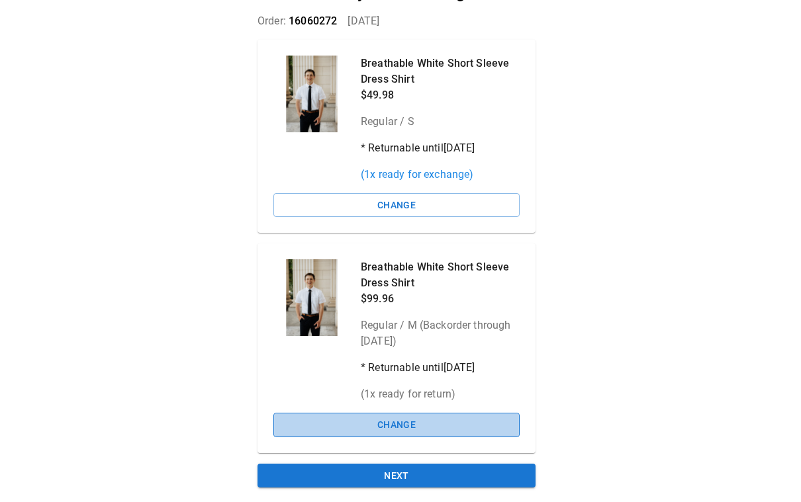
click at [400, 422] on button "Change" at bounding box center [396, 425] width 246 height 24
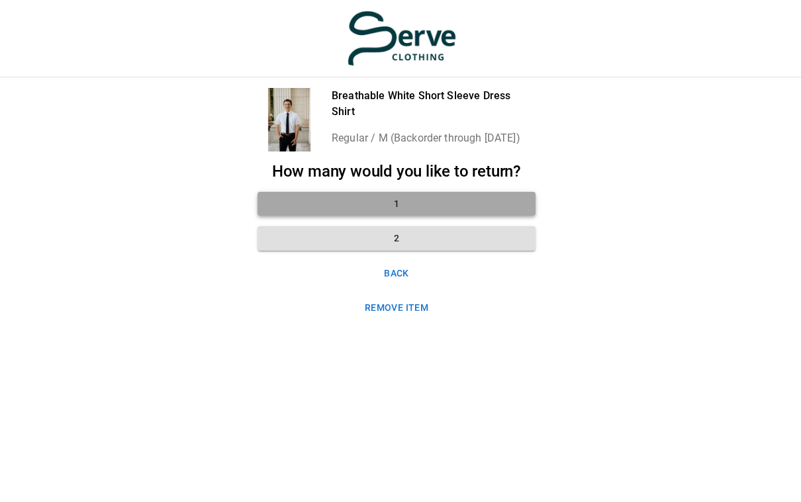
click at [390, 203] on button "1" at bounding box center [396, 204] width 278 height 24
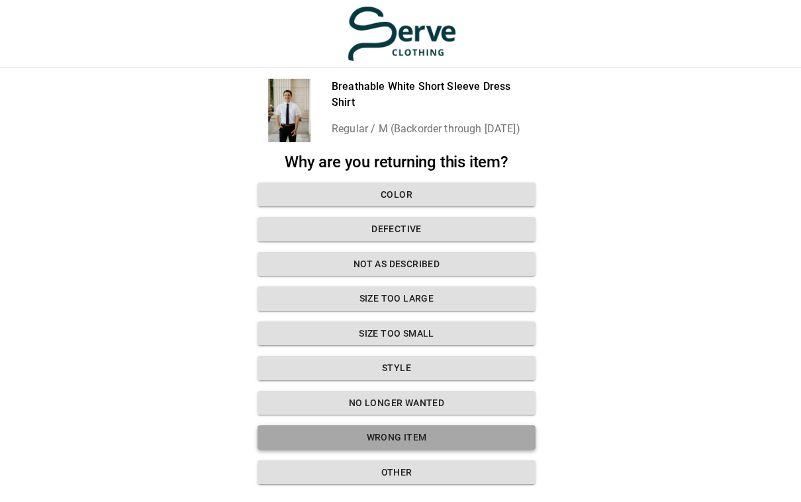
click at [393, 433] on button "Wrong Item" at bounding box center [396, 437] width 278 height 24
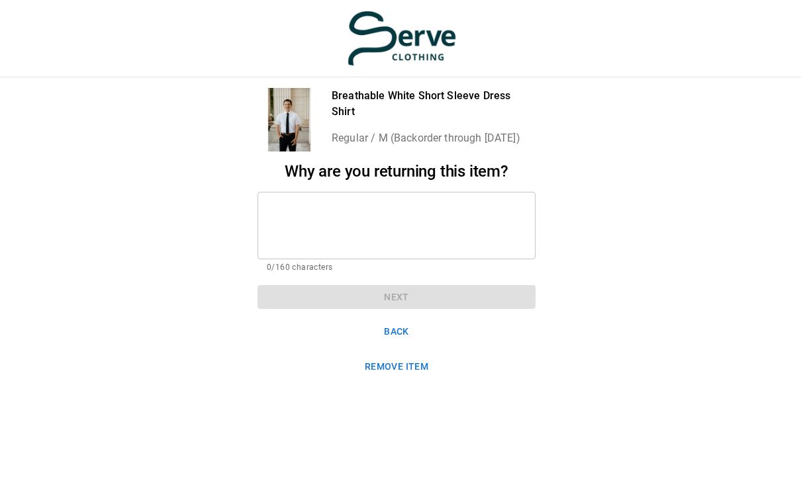
click at [302, 216] on textarea at bounding box center [396, 225] width 259 height 46
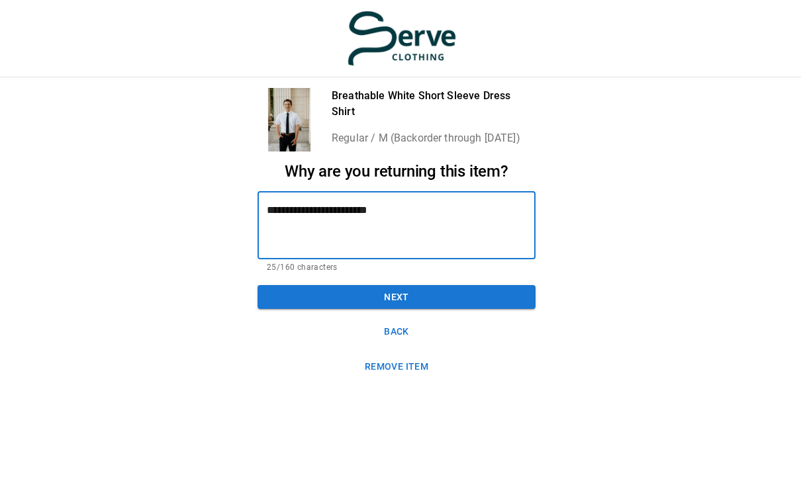
click at [321, 210] on textarea "**********" at bounding box center [396, 225] width 259 height 46
type textarea "**********"
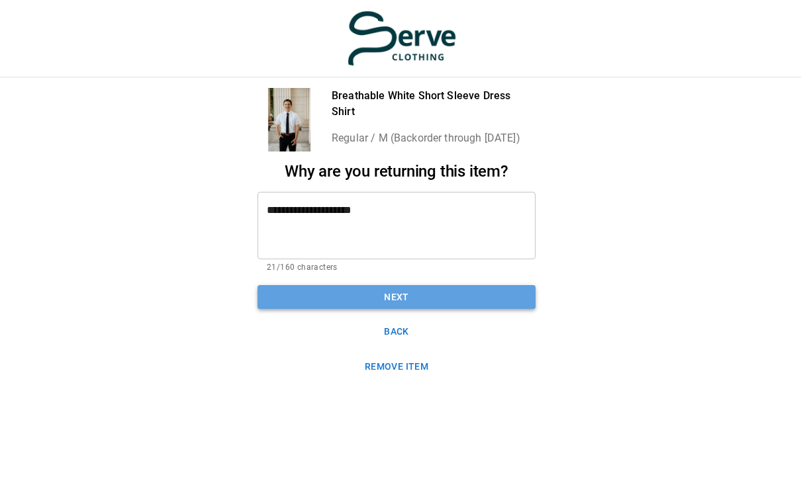
click at [402, 292] on button "Next" at bounding box center [396, 297] width 278 height 24
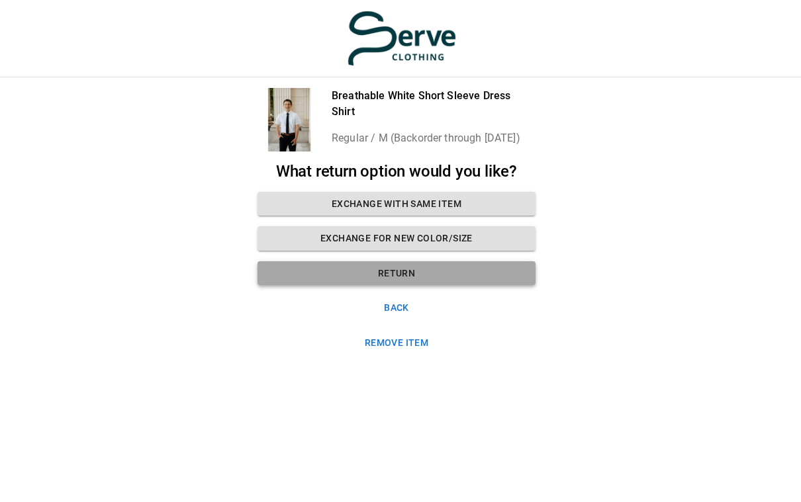
click at [398, 272] on button "Return" at bounding box center [396, 273] width 278 height 24
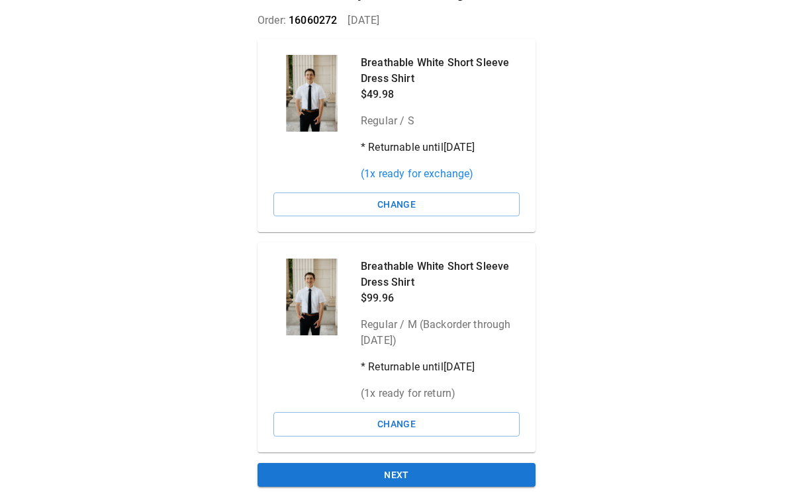
scroll to position [95, 4]
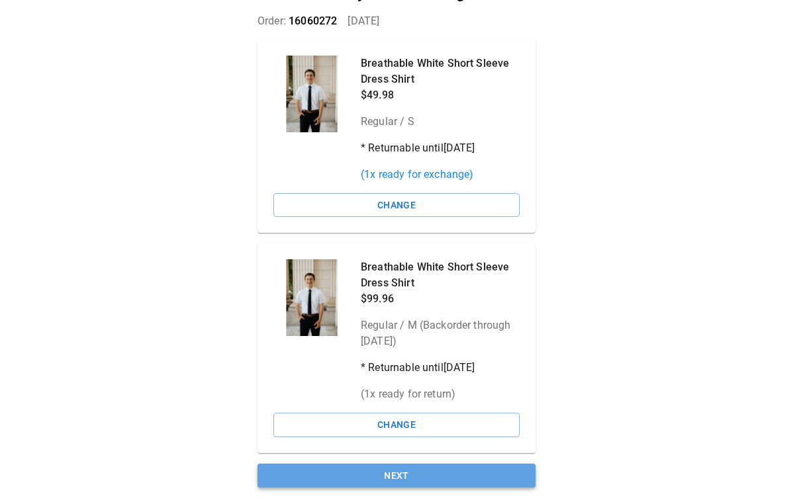
click at [386, 472] on button "Next" at bounding box center [396, 476] width 278 height 24
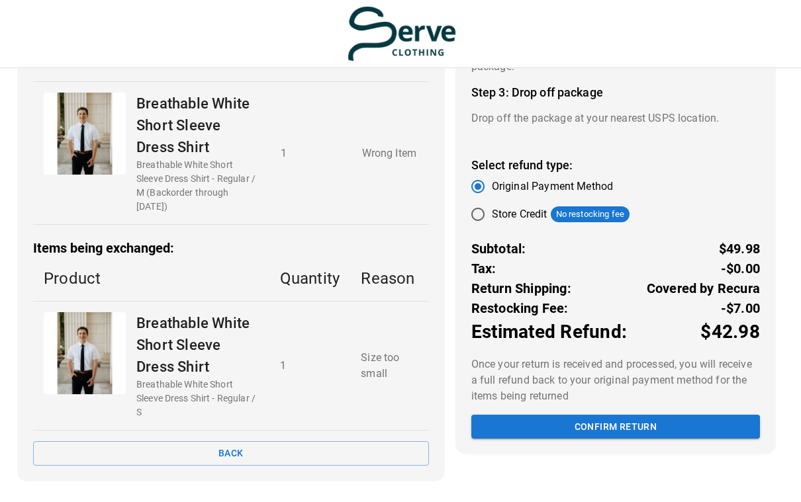
scroll to position [242, 0]
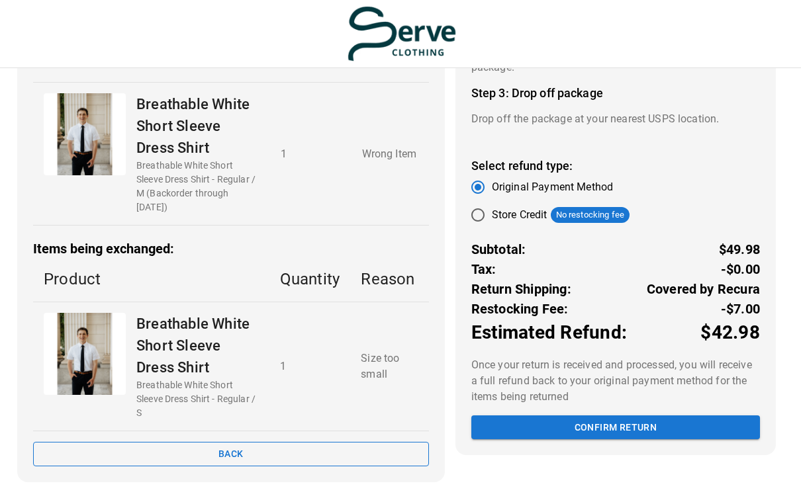
click at [257, 453] on button "Back" at bounding box center [231, 454] width 396 height 24
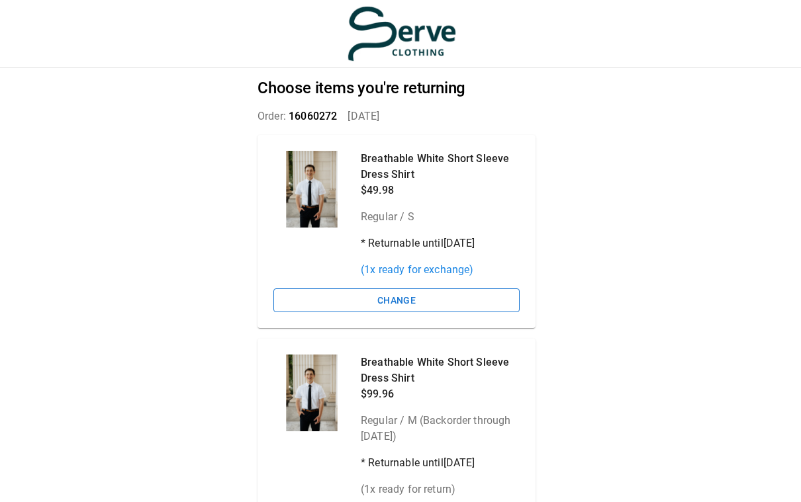
click at [412, 296] on button "Change" at bounding box center [396, 300] width 246 height 24
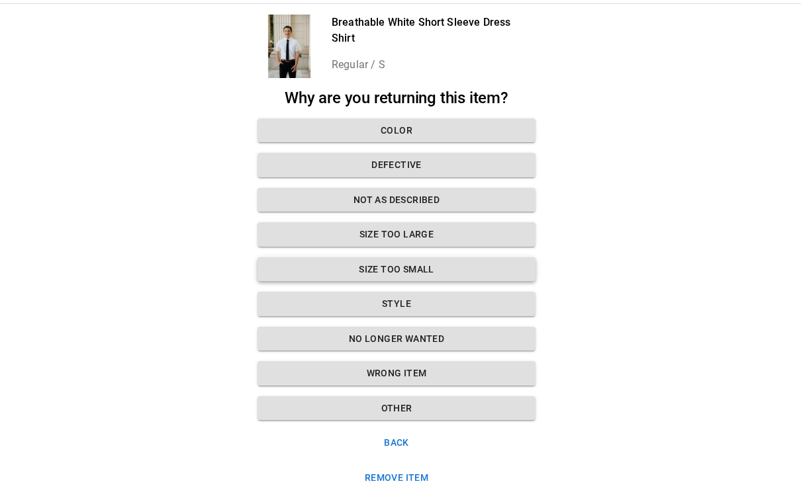
scroll to position [64, 4]
click at [384, 263] on button "Size too small" at bounding box center [396, 270] width 278 height 24
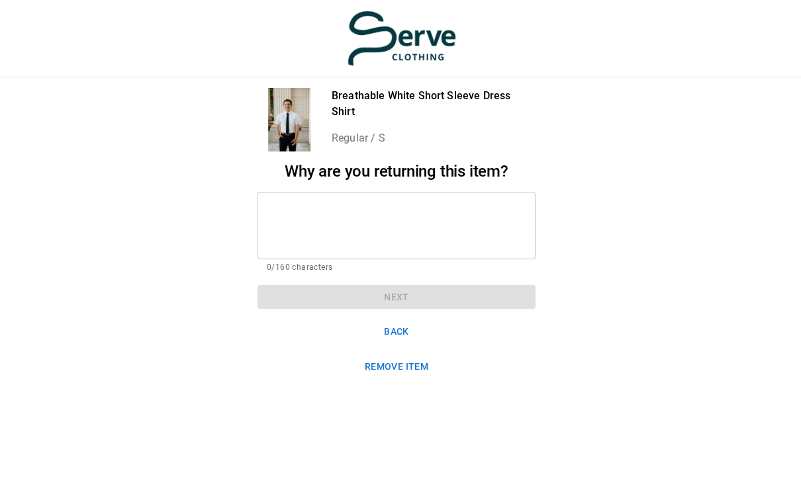
click at [289, 207] on textarea at bounding box center [396, 225] width 259 height 46
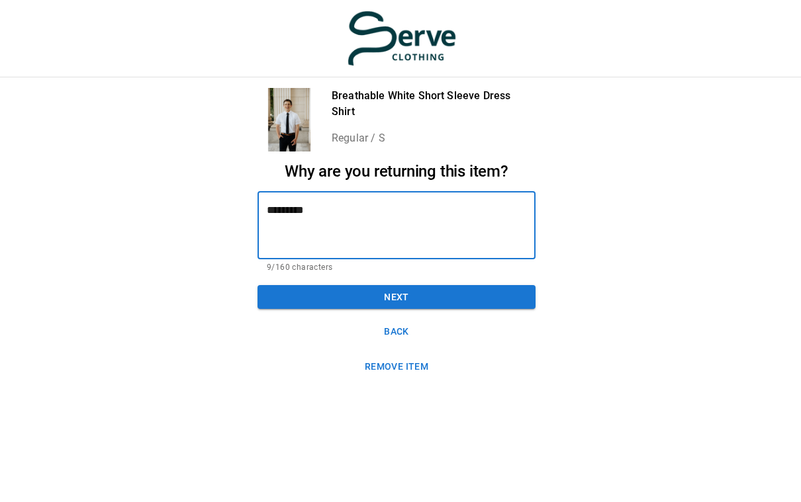
type textarea "********"
click at [390, 331] on button "Back" at bounding box center [396, 332] width 278 height 24
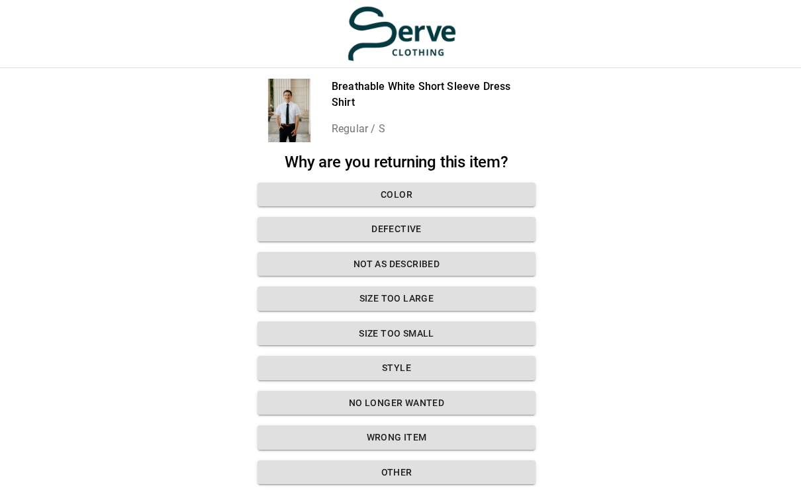
click at [390, 331] on button "Size too small" at bounding box center [396, 334] width 278 height 24
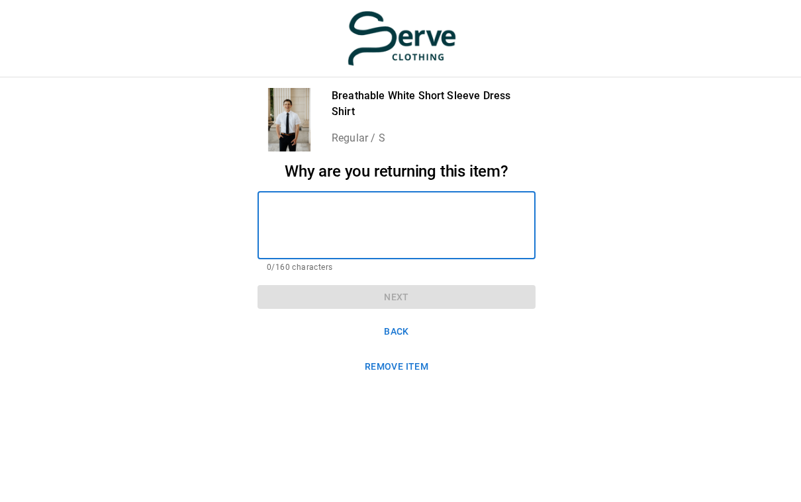
click at [304, 216] on textarea at bounding box center [396, 225] width 259 height 46
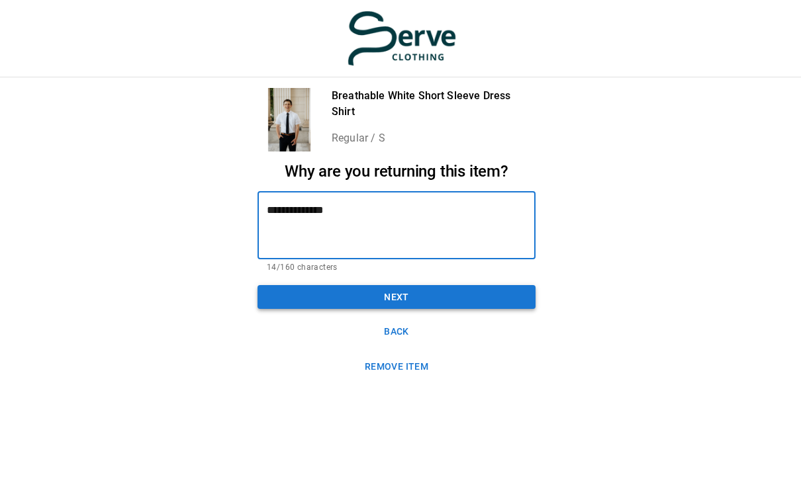
type textarea "**********"
click at [381, 292] on button "Next" at bounding box center [396, 297] width 278 height 24
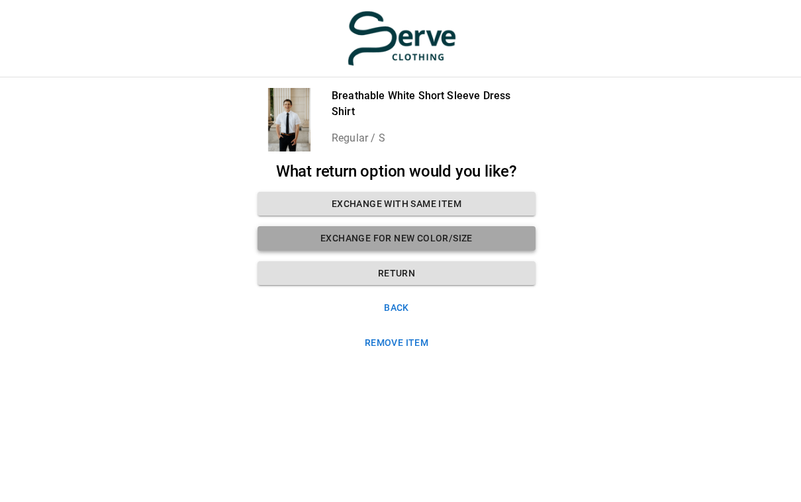
click at [408, 233] on button "Exchange for new color/size" at bounding box center [396, 238] width 278 height 24
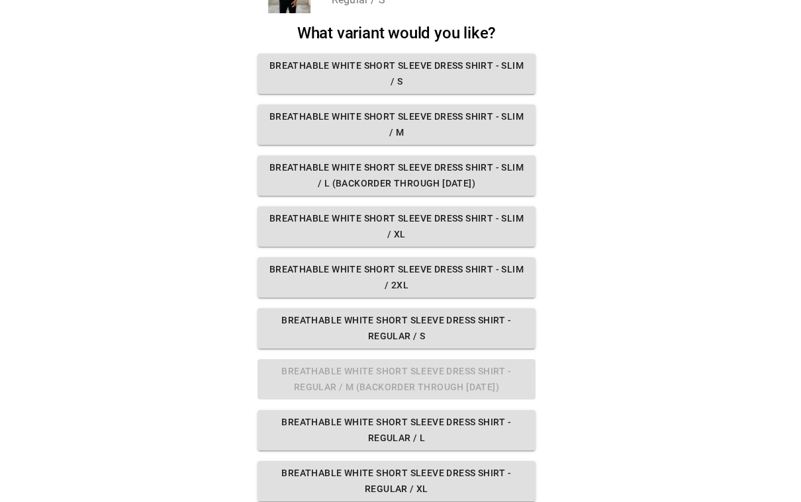
scroll to position [118, 4]
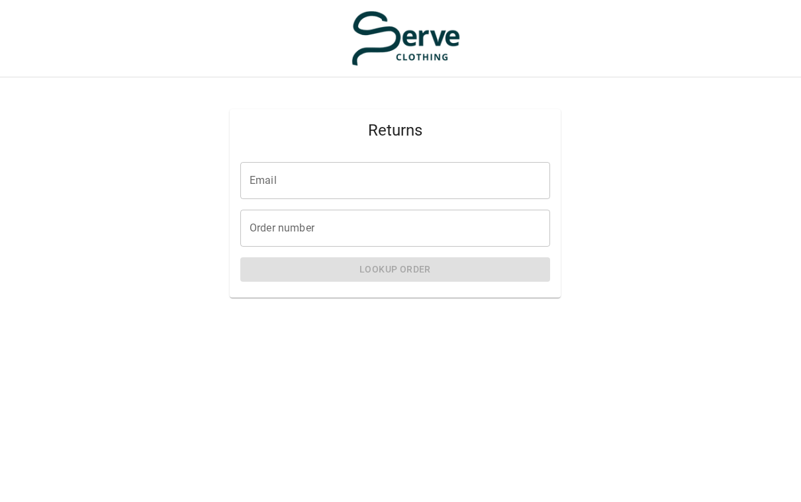
scroll to position [0, 4]
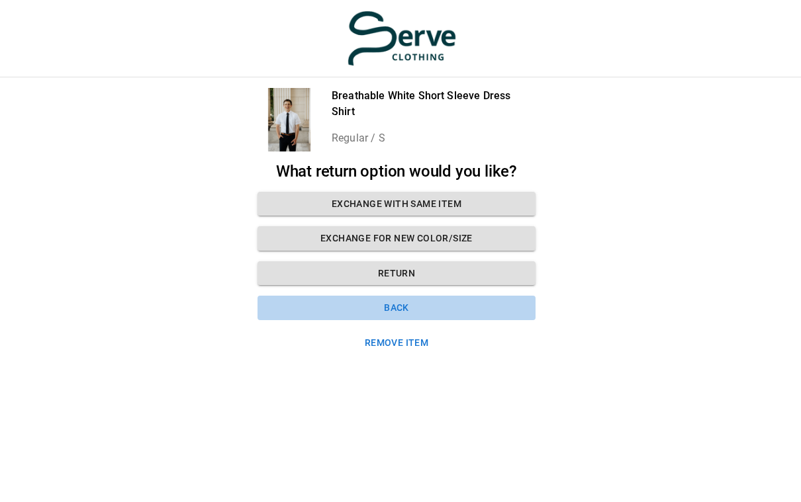
click at [402, 302] on button "Back" at bounding box center [396, 308] width 278 height 24
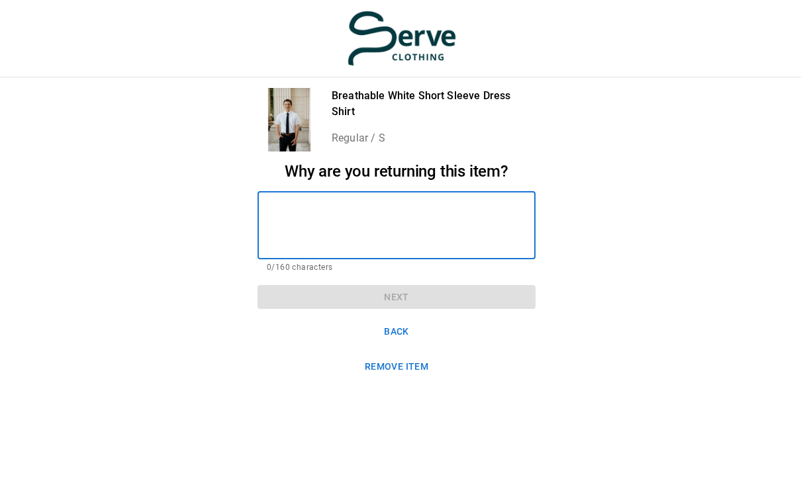
click at [308, 206] on textarea at bounding box center [396, 225] width 259 height 46
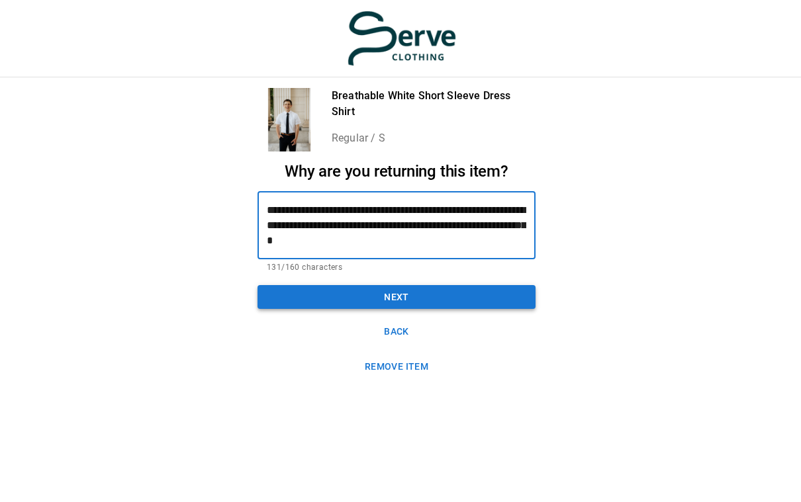
type textarea "**********"
click at [406, 298] on button "Next" at bounding box center [396, 297] width 278 height 24
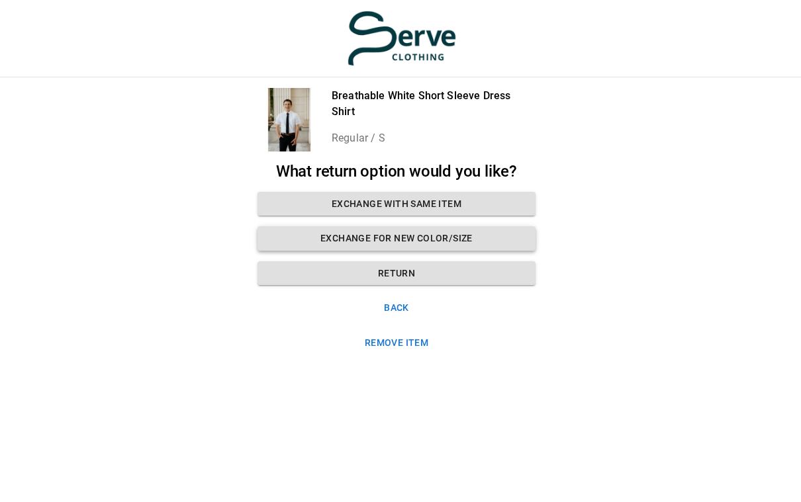
click at [403, 236] on button "Exchange for new color/size" at bounding box center [396, 238] width 278 height 24
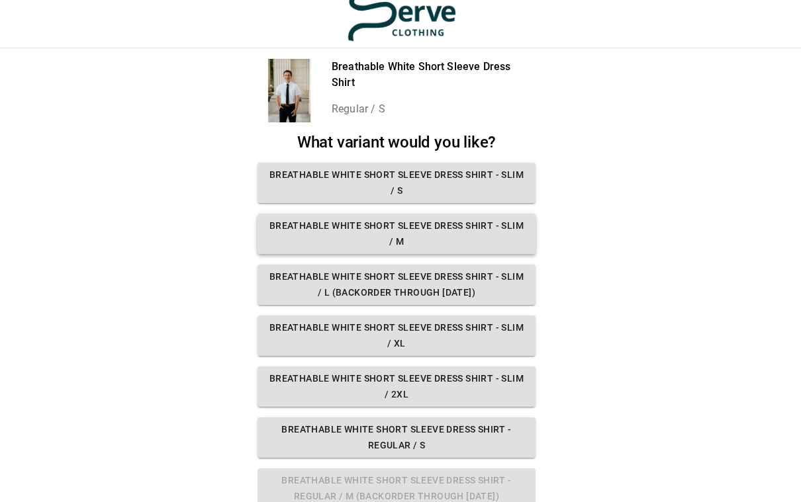
scroll to position [22, 4]
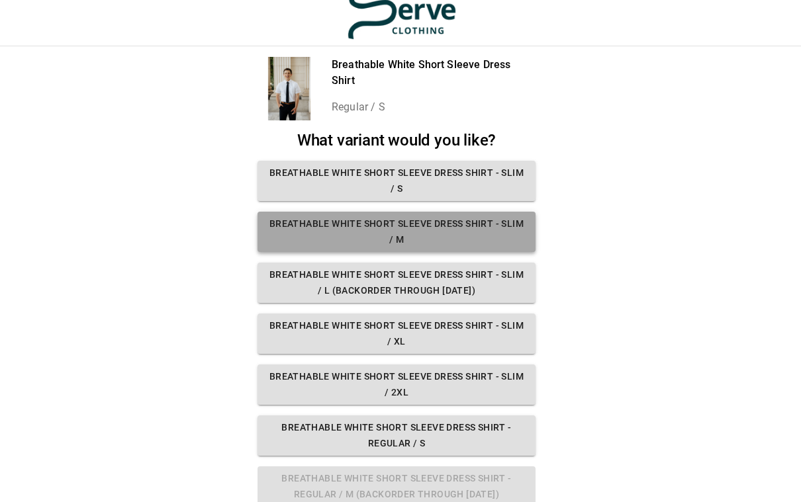
click at [410, 241] on button "Breathable White Short Sleeve Dress Shirt - Slim / M" at bounding box center [396, 232] width 278 height 40
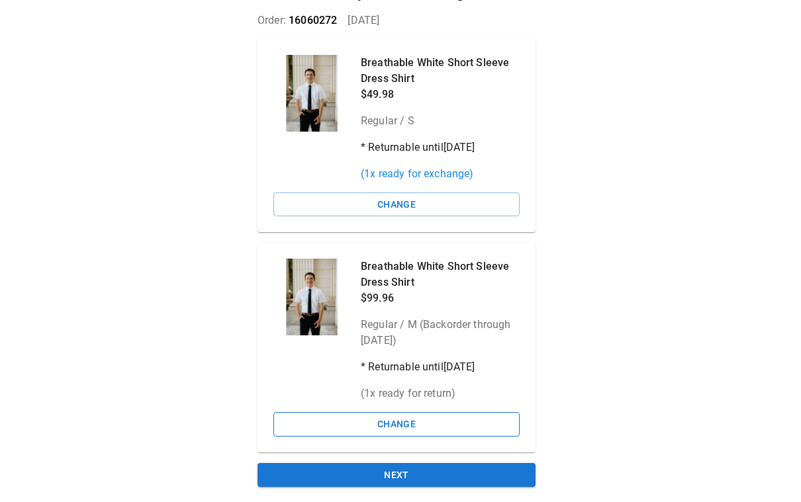
scroll to position [95, 4]
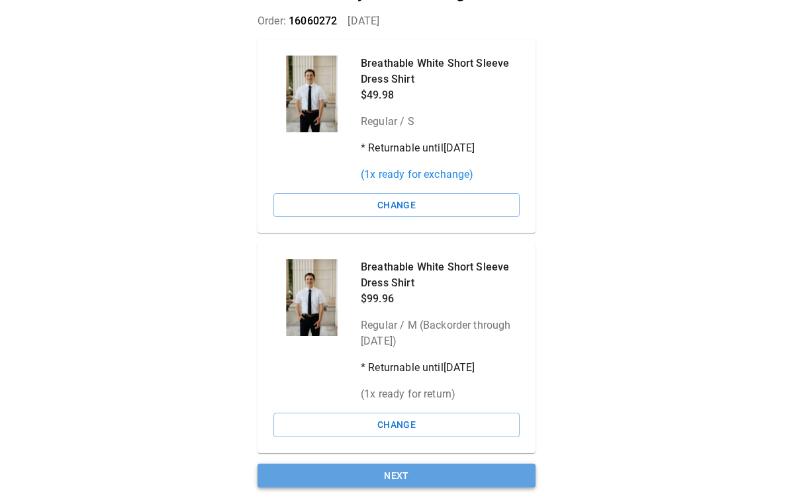
click at [414, 468] on button "Next" at bounding box center [396, 476] width 278 height 24
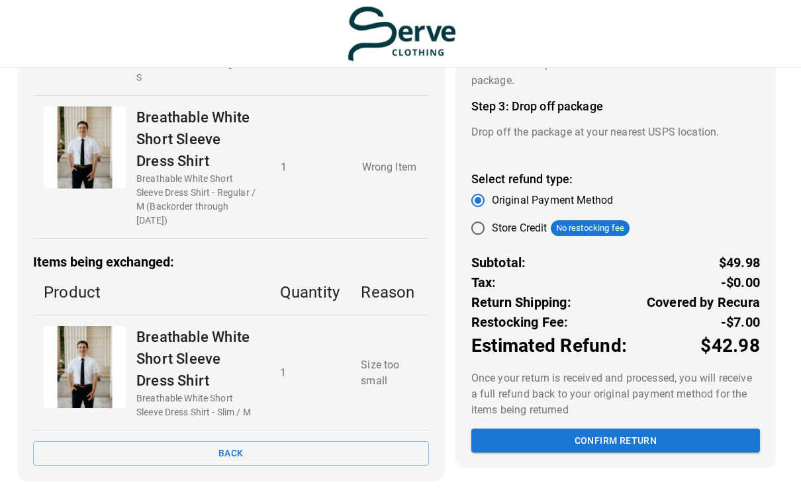
scroll to position [228, 0]
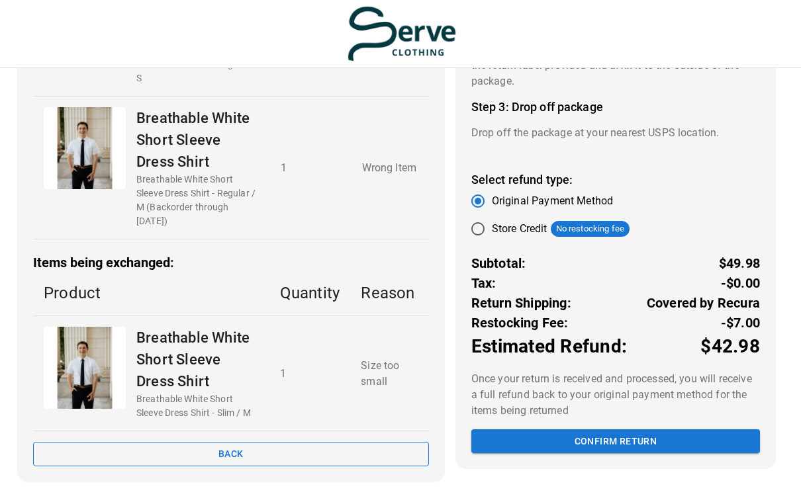
click at [249, 449] on button "Back" at bounding box center [231, 454] width 396 height 24
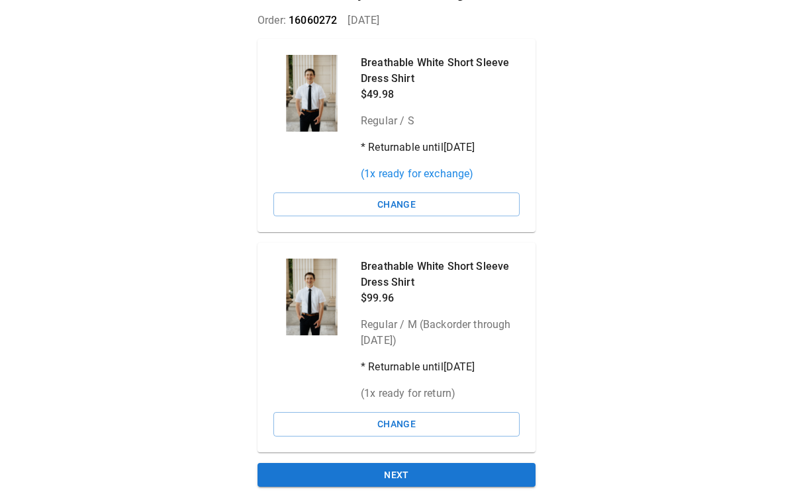
scroll to position [95, 4]
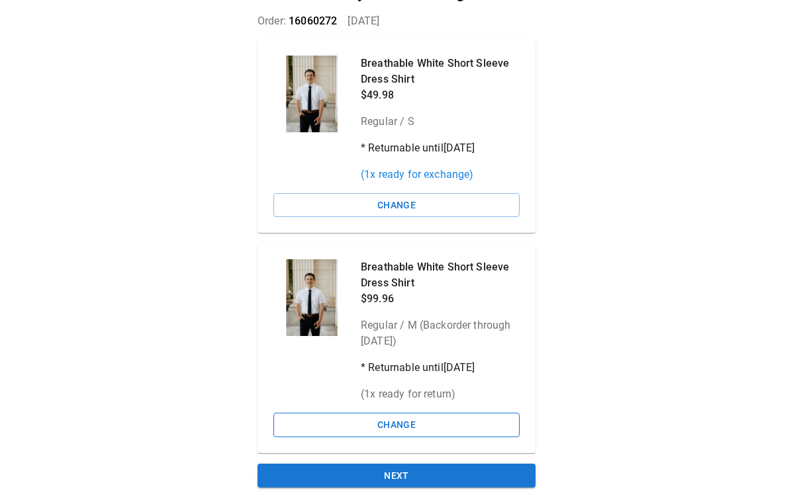
click at [398, 423] on button "Change" at bounding box center [396, 425] width 246 height 24
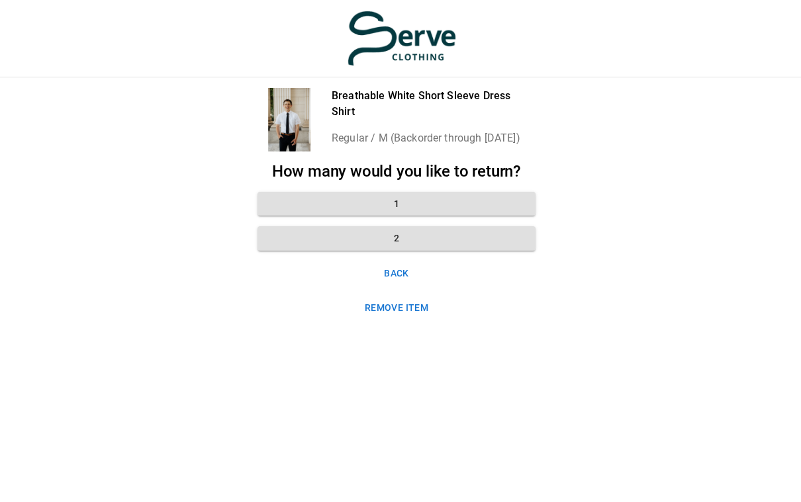
scroll to position [0, 4]
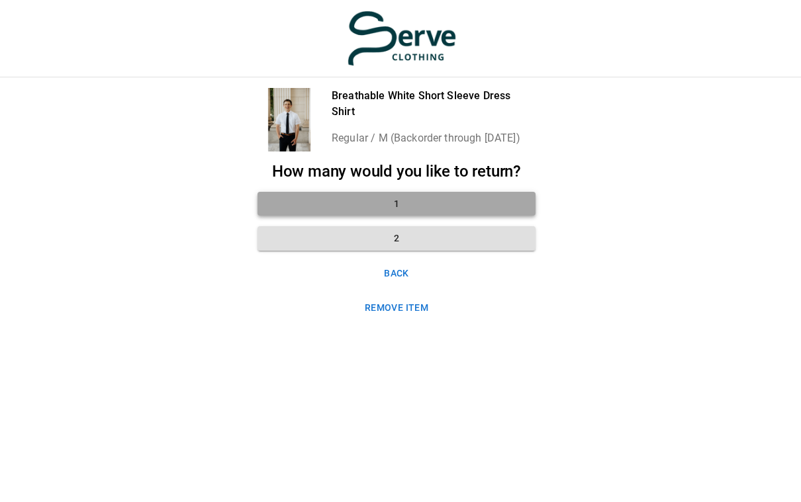
click at [401, 197] on button "1" at bounding box center [396, 204] width 278 height 24
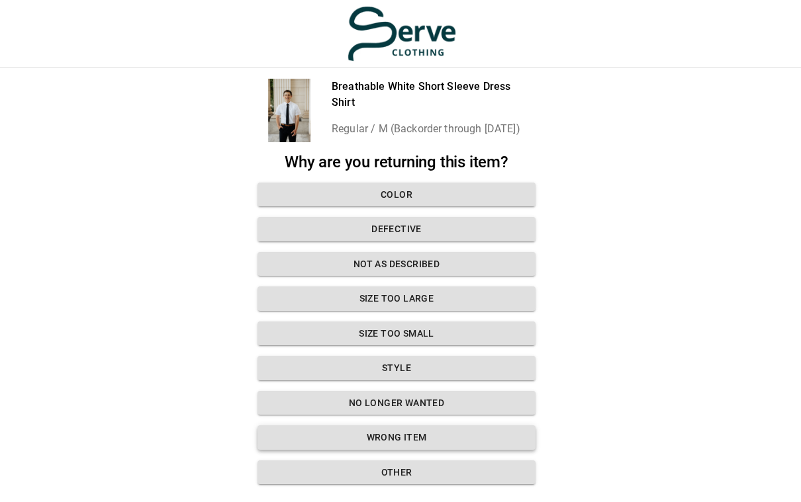
click at [401, 435] on button "Wrong Item" at bounding box center [396, 437] width 278 height 24
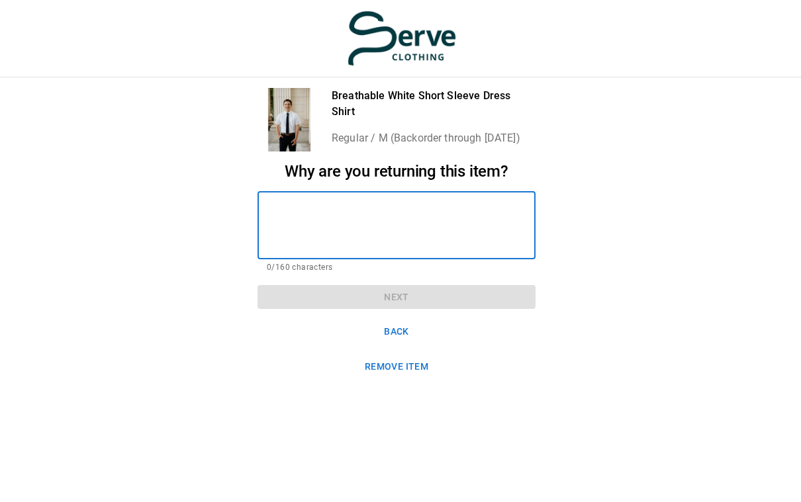
click at [293, 217] on textarea at bounding box center [396, 225] width 259 height 46
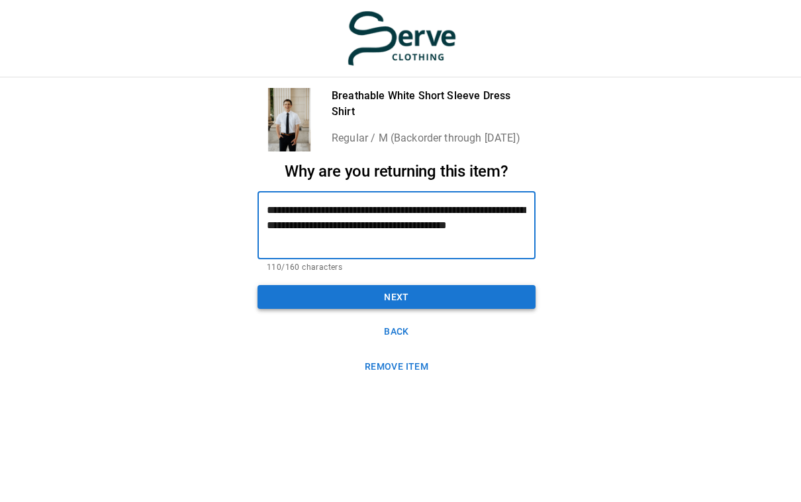
type textarea "**********"
click at [393, 292] on button "Next" at bounding box center [396, 297] width 278 height 24
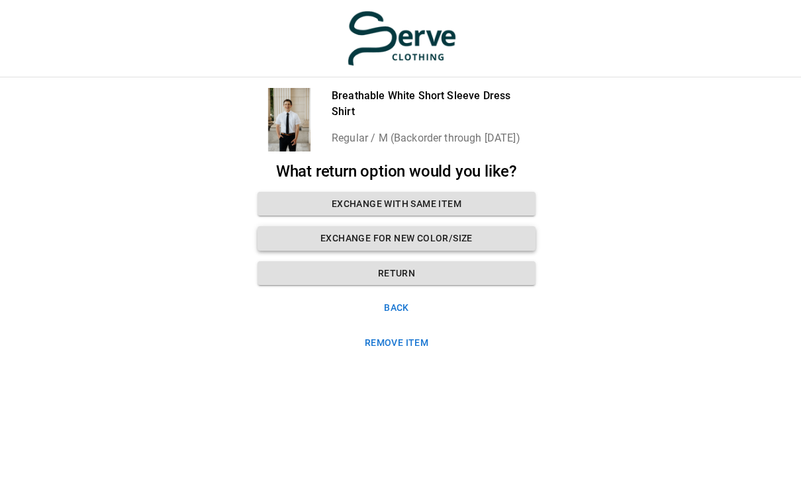
click at [394, 234] on button "Exchange for new color/size" at bounding box center [396, 238] width 278 height 24
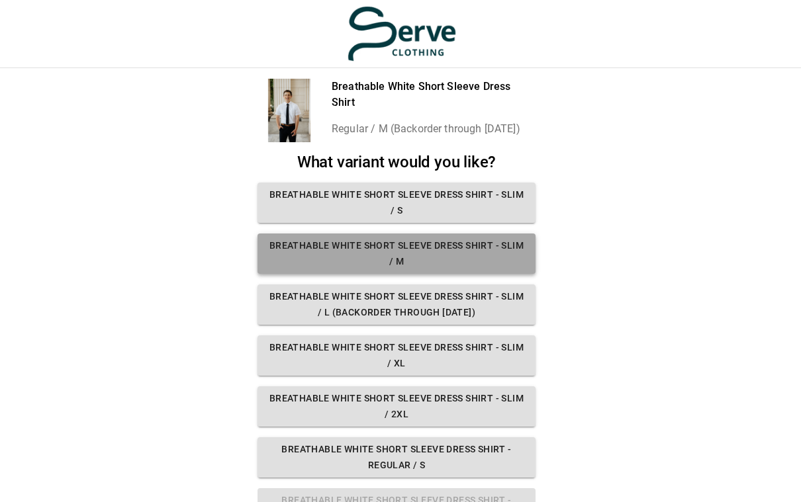
click at [397, 254] on button "Breathable White Short Sleeve Dress Shirt - Slim / M" at bounding box center [396, 254] width 278 height 40
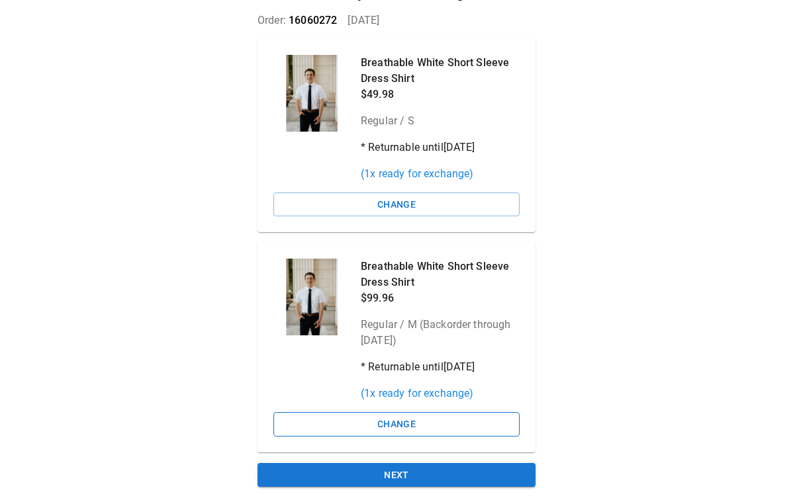
scroll to position [95, 4]
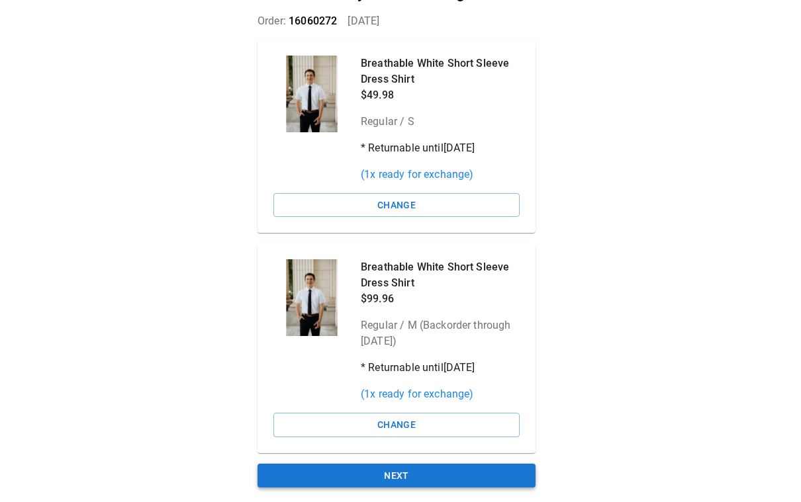
click at [401, 470] on button "Next" at bounding box center [396, 476] width 278 height 24
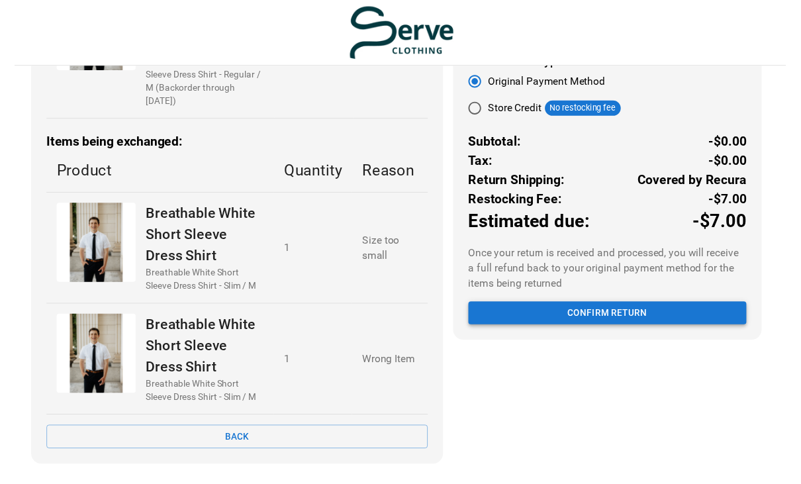
scroll to position [343, 0]
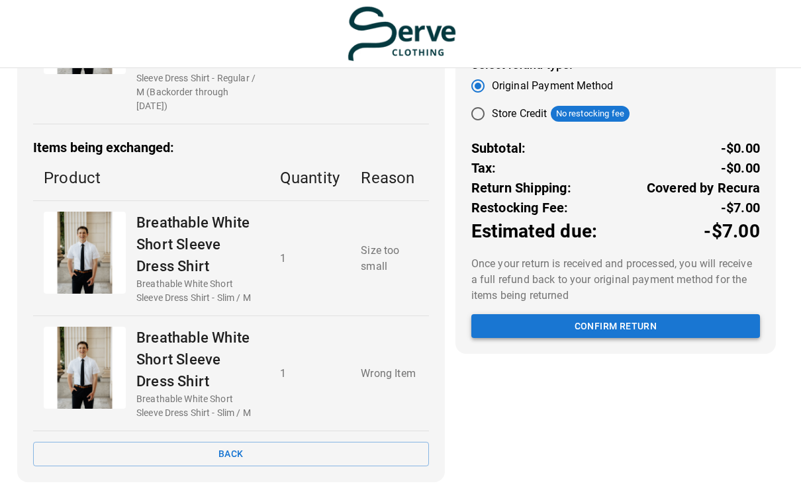
click at [614, 323] on button "Confirm return" at bounding box center [615, 326] width 288 height 24
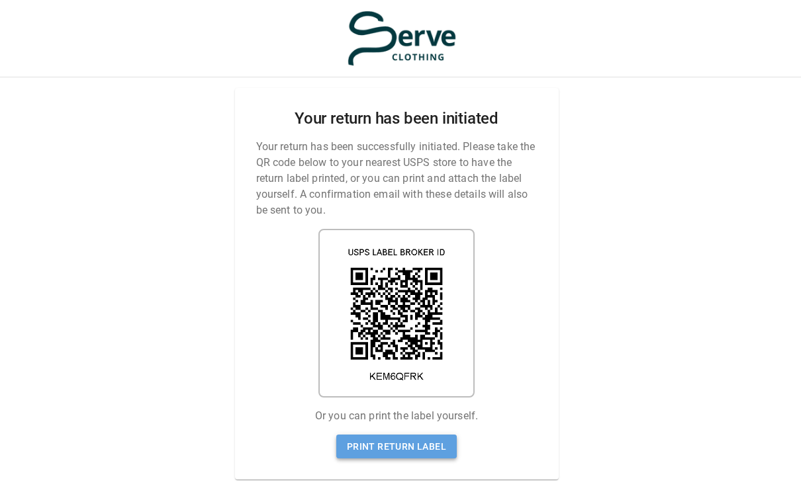
click at [405, 444] on link "Print return label" at bounding box center [396, 447] width 120 height 24
